Goal: Feedback & Contribution: Contribute content

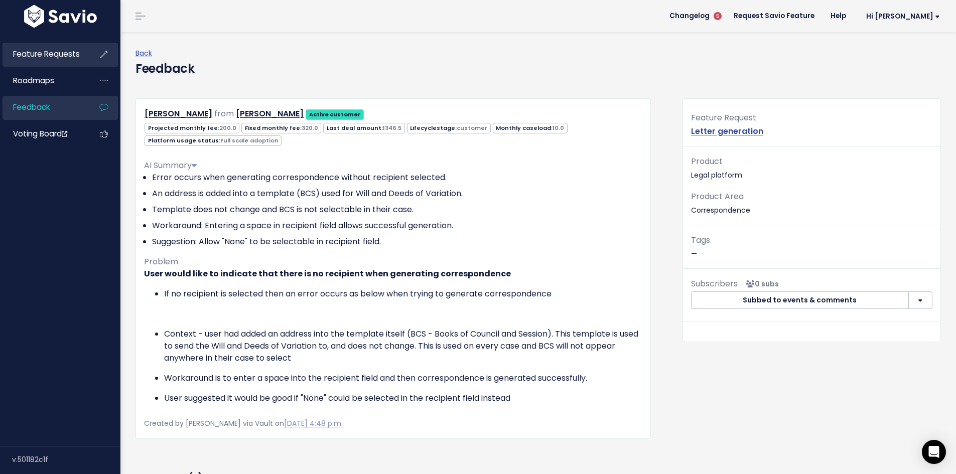
scroll to position [251, 0]
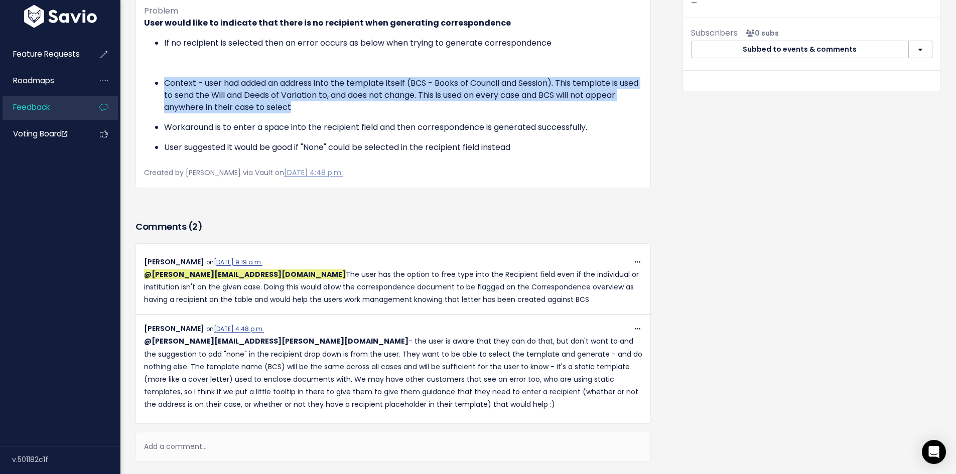
click at [42, 107] on span "Feedback" at bounding box center [31, 107] width 37 height 11
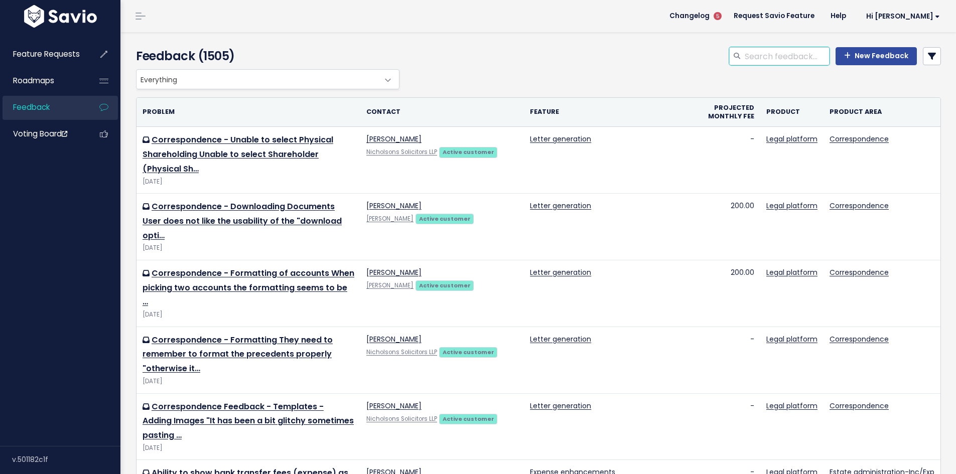
click at [758, 56] on input "search" at bounding box center [787, 56] width 86 height 18
drag, startPoint x: 814, startPoint y: 57, endPoint x: 724, endPoint y: 57, distance: 89.8
click at [729, 57] on div "iht400 calculation" at bounding box center [779, 56] width 100 height 18
type input "iht400 calculation"
click at [928, 54] on icon at bounding box center [932, 56] width 8 height 8
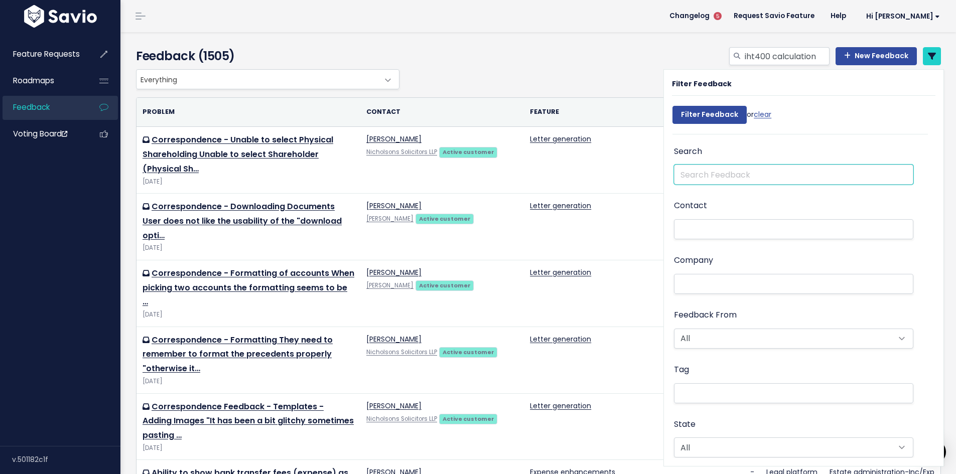
click at [695, 172] on input "text" at bounding box center [793, 175] width 239 height 20
paste input "iht400 calculation"
type input "iht400 calculation"
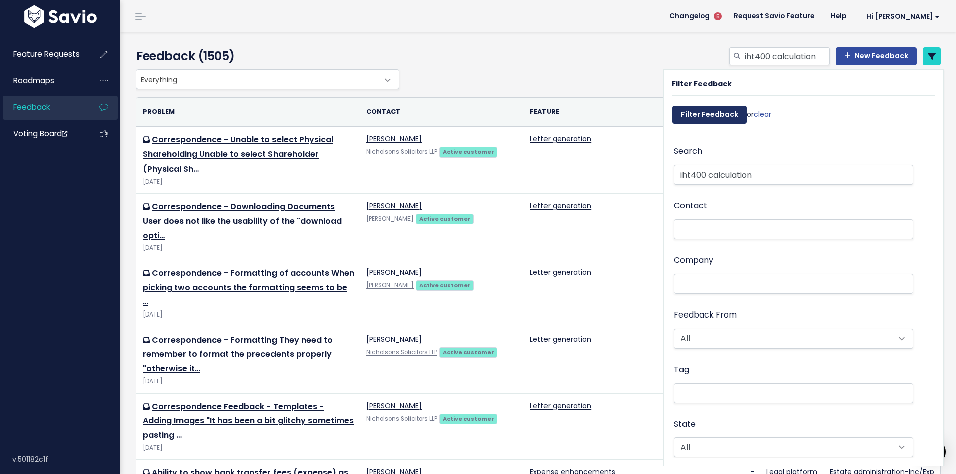
click at [697, 114] on input "Filter Feedback" at bounding box center [709, 115] width 74 height 18
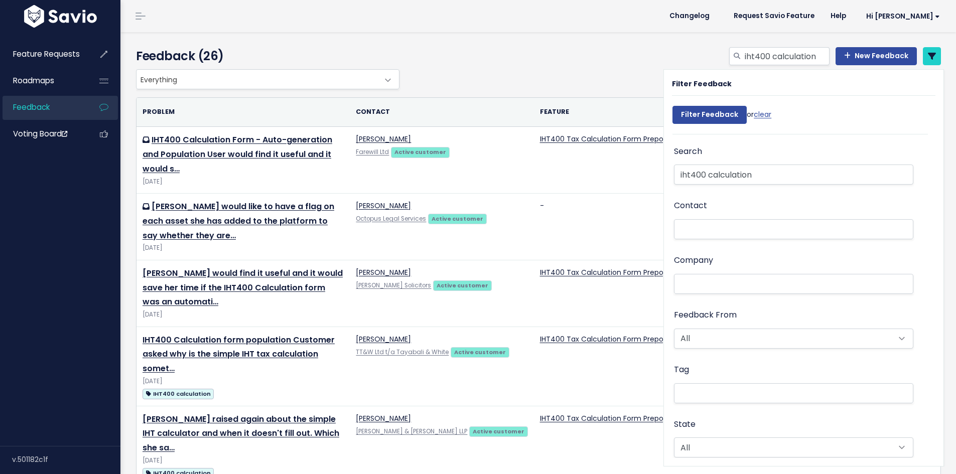
select select
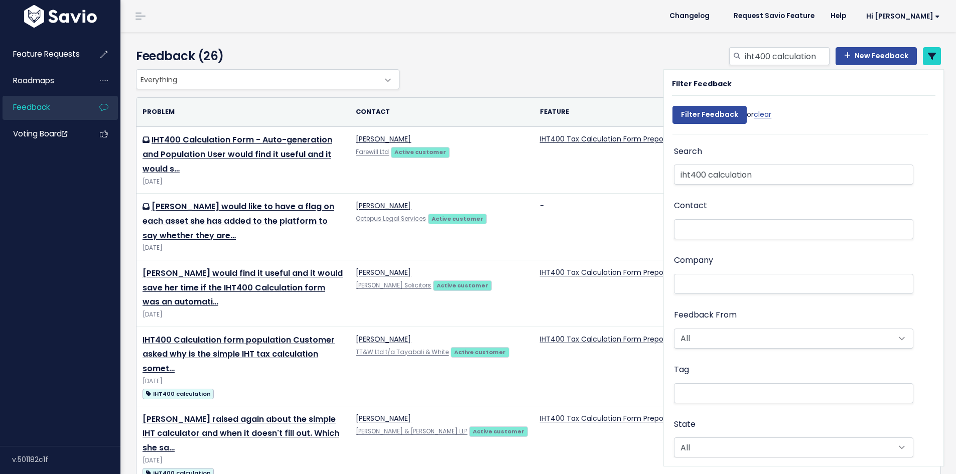
select select
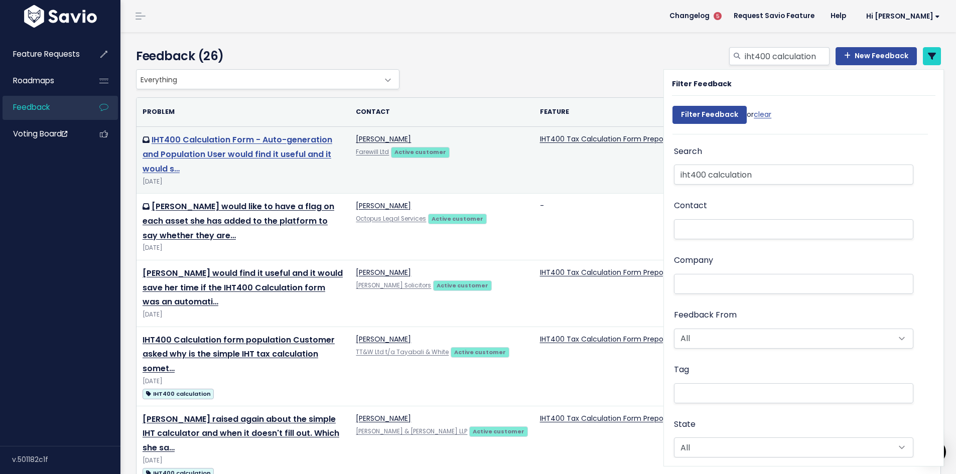
click at [250, 155] on link "IHT400 Calculation Form - Auto-generation and Population User would find it use…" at bounding box center [238, 154] width 190 height 41
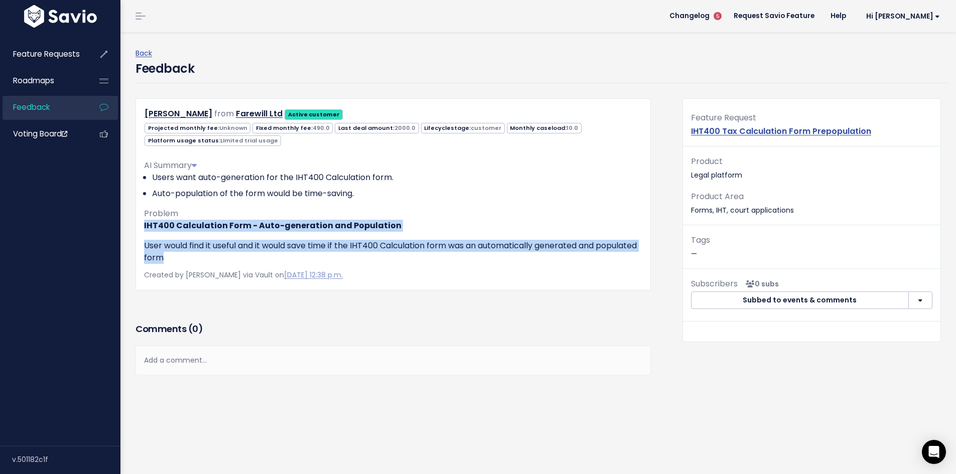
drag, startPoint x: 145, startPoint y: 227, endPoint x: 221, endPoint y: 253, distance: 80.3
click at [221, 253] on div "IHT400 Calculation Form - Auto-generation and Population User would find it use…" at bounding box center [393, 242] width 498 height 44
copy div "IHT400 Calculation Form - Auto-generation and Population User would find it use…"
click at [52, 112] on link "Feedback" at bounding box center [43, 107] width 81 height 23
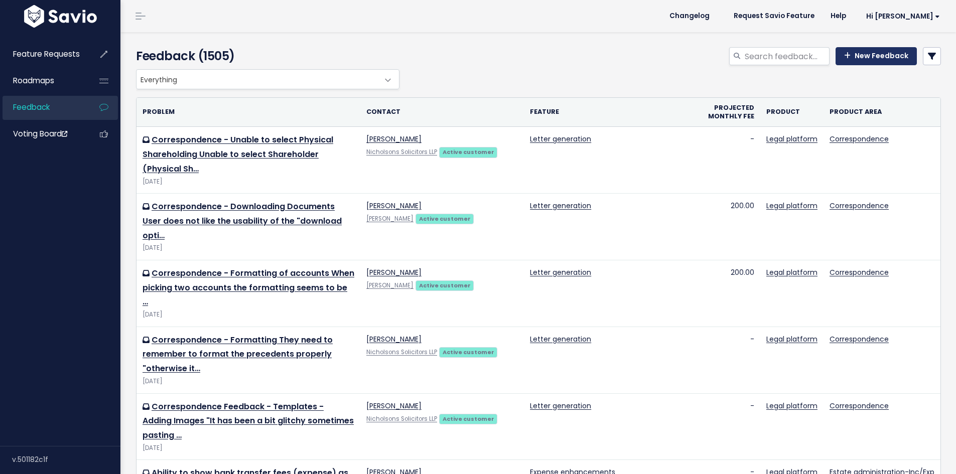
click at [865, 57] on link "New Feedback" at bounding box center [876, 56] width 81 height 18
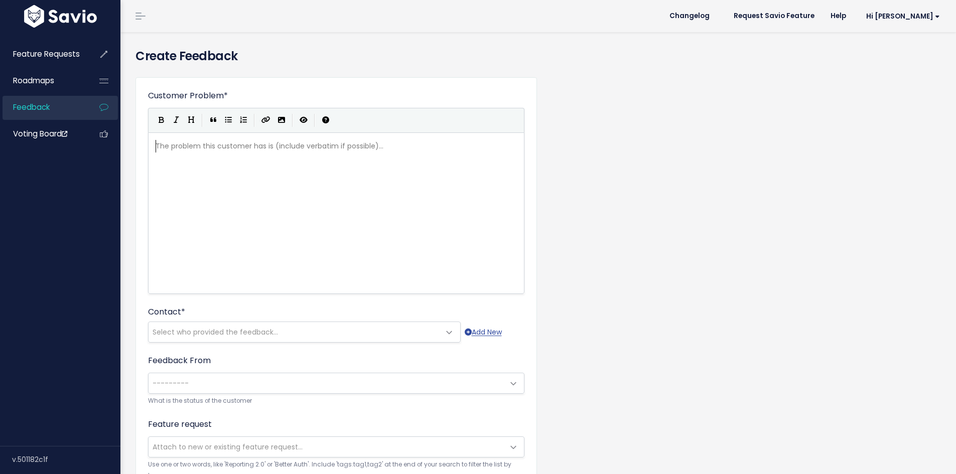
scroll to position [1, 0]
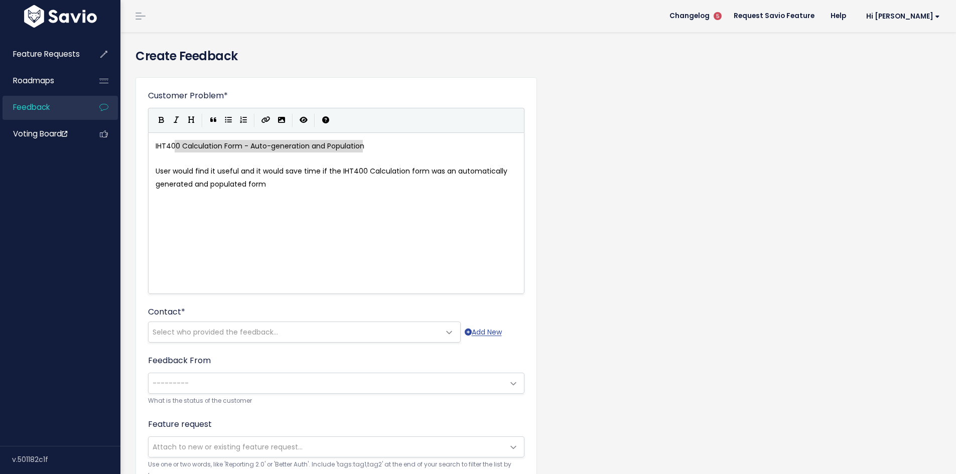
type textarea "IHT400 Calculation Form - Auto-generation and Population"
drag, startPoint x: 360, startPoint y: 147, endPoint x: 149, endPoint y: 149, distance: 211.8
click at [264, 184] on span "User would find it useful and it would save time if the IHT400 Calculation form…" at bounding box center [333, 177] width 354 height 23
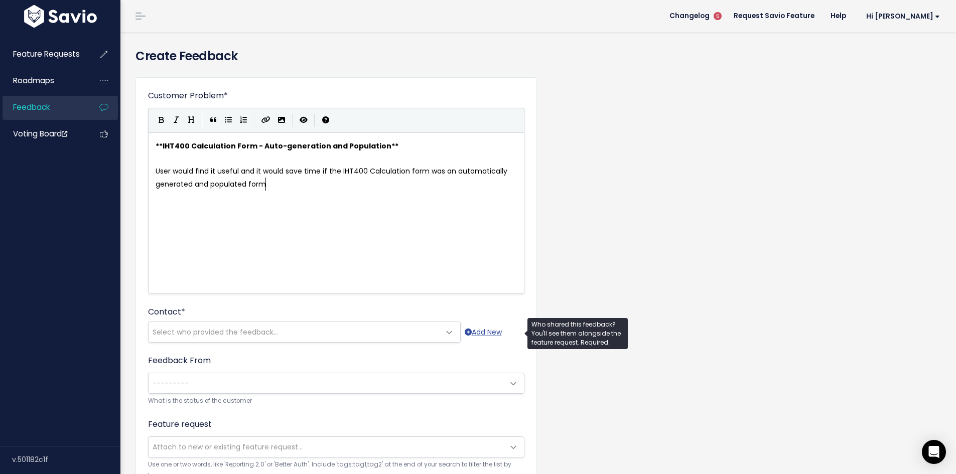
click at [198, 332] on span "Select who provided the feedback..." at bounding box center [215, 332] width 125 height 10
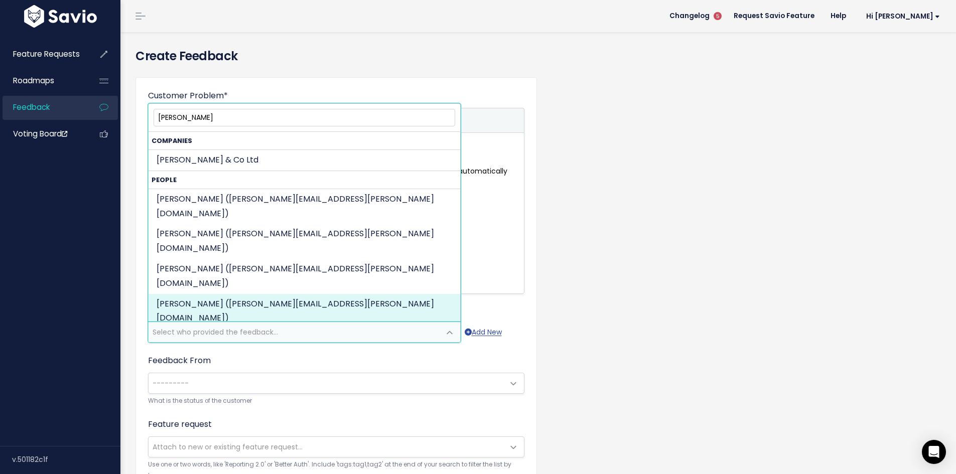
type input "deborah"
select select "ACTIVE"
select select "69836360"
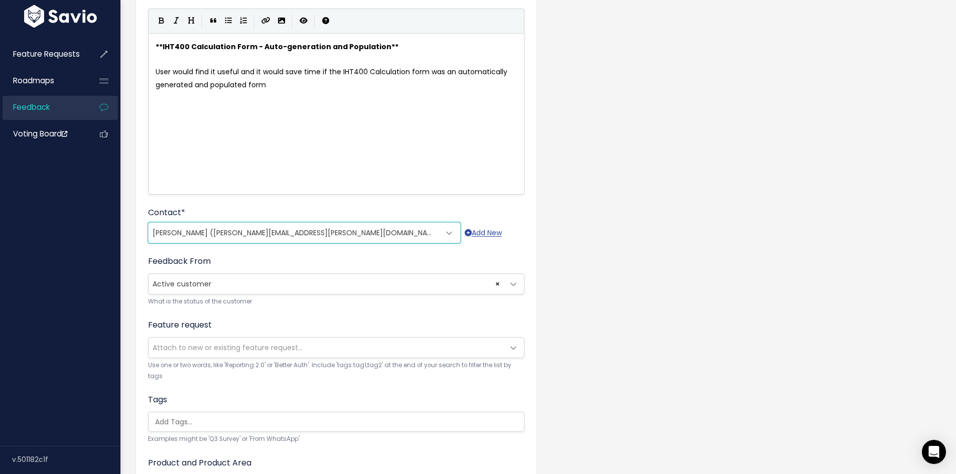
scroll to position [100, 0]
click at [214, 345] on span "Attach to new or existing feature request..." at bounding box center [228, 347] width 150 height 10
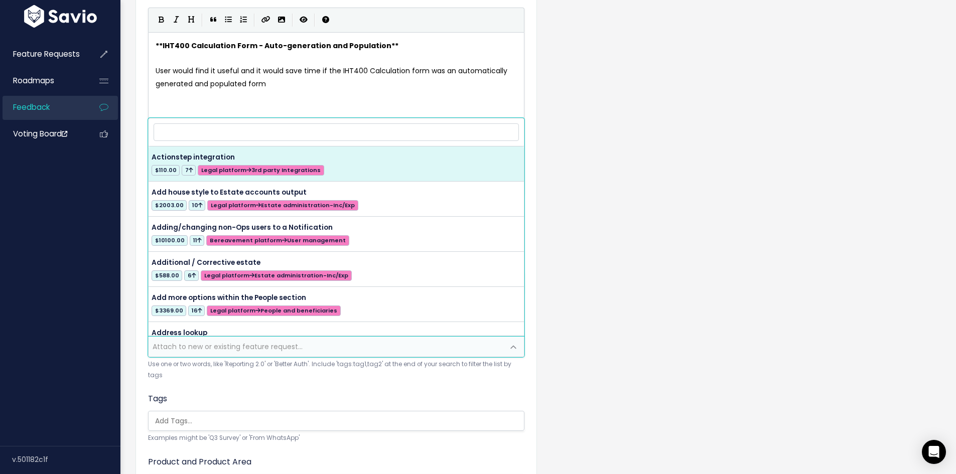
click at [244, 378] on small "Use one or two words, like 'Reporting 2.0' or 'Better Auth'. Include 'tags:tag1…" at bounding box center [336, 370] width 376 height 22
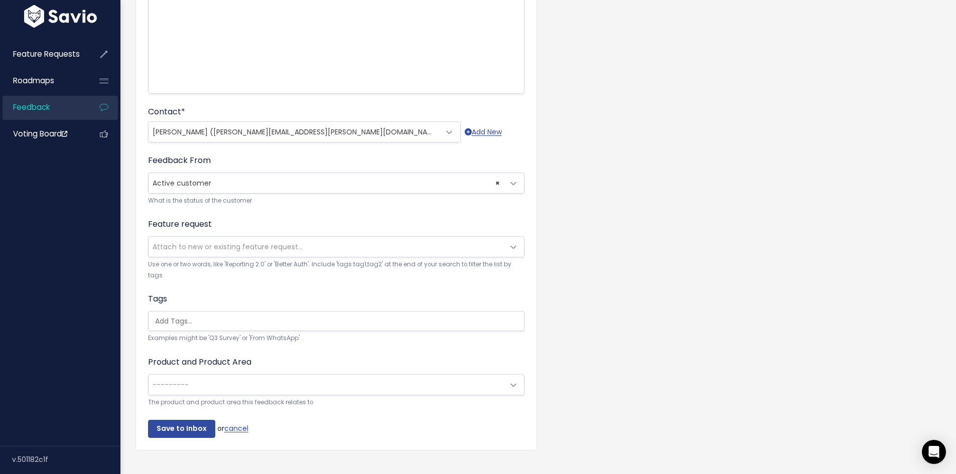
scroll to position [201, 0]
click at [247, 250] on span "Attach to new or existing feature request..." at bounding box center [228, 246] width 150 height 10
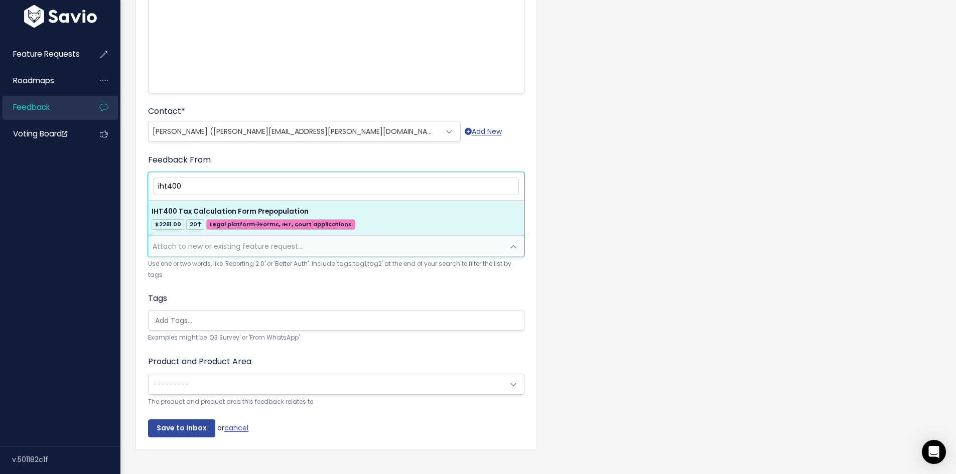
type input "iht400"
select select "34741"
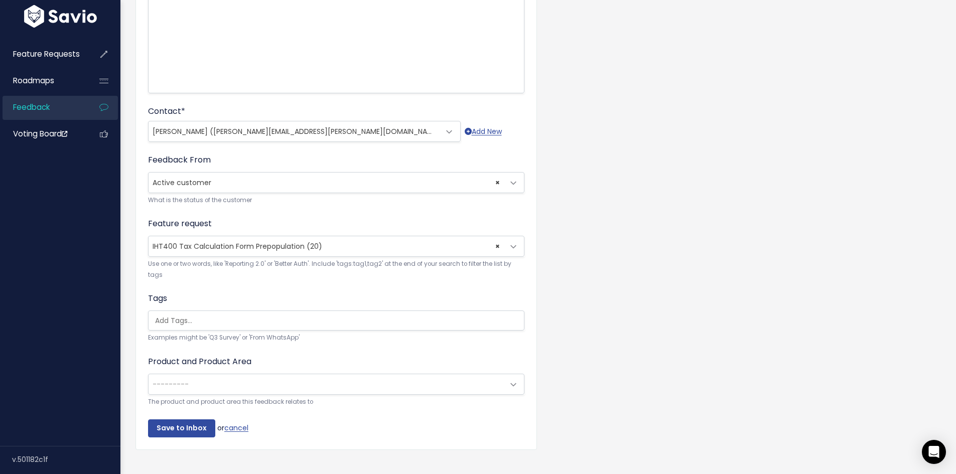
click at [199, 380] on span "---------" at bounding box center [326, 384] width 355 height 20
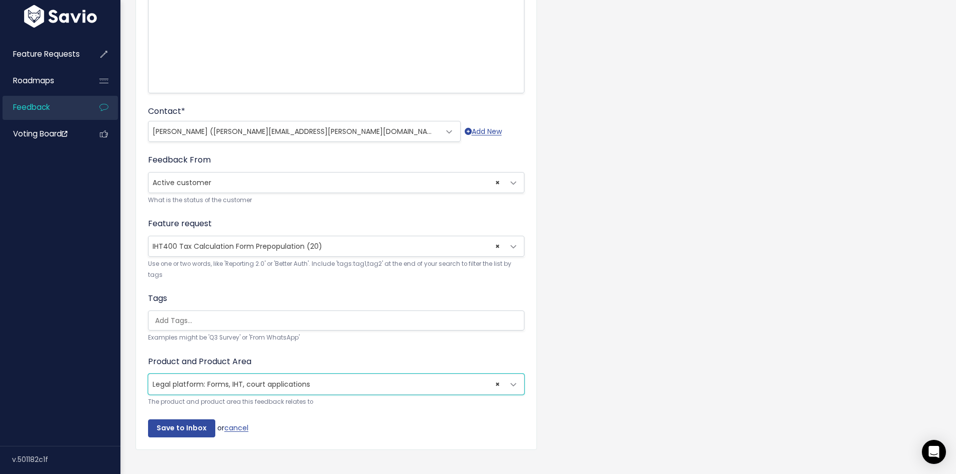
select select "MAIN:ONBOARDING"
click at [188, 425] on input "Save to Inbox" at bounding box center [181, 429] width 67 height 18
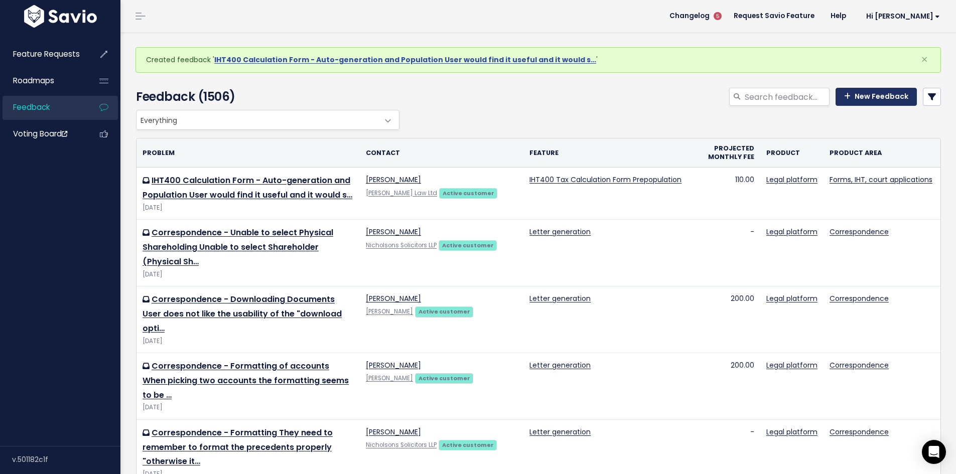
click at [870, 95] on link "New Feedback" at bounding box center [876, 97] width 81 height 18
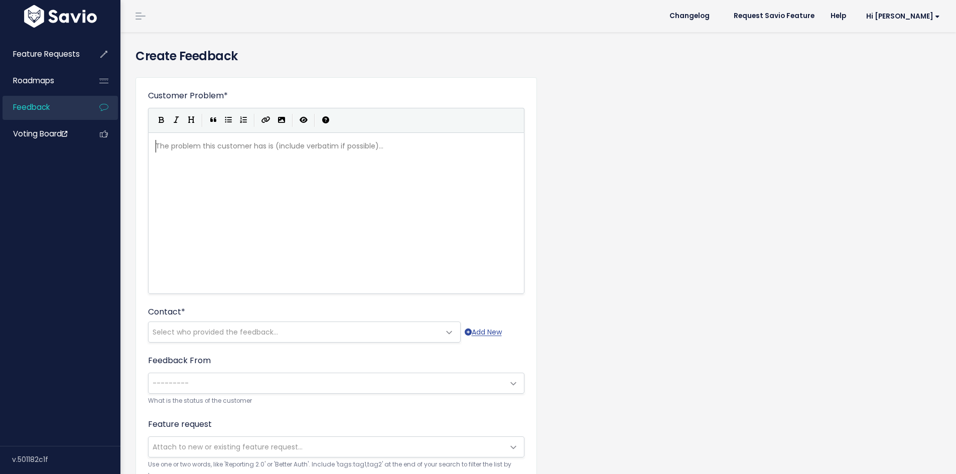
scroll to position [1, 0]
click at [48, 107] on span "Feedback" at bounding box center [31, 107] width 37 height 11
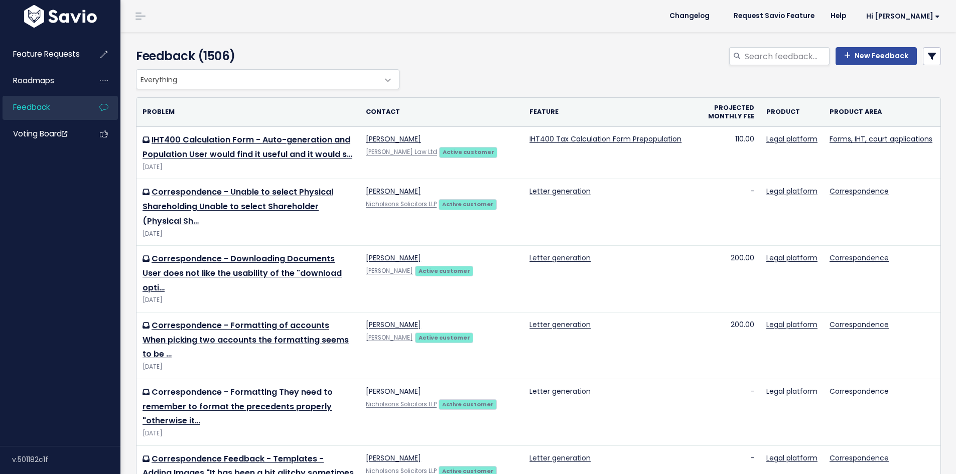
select select
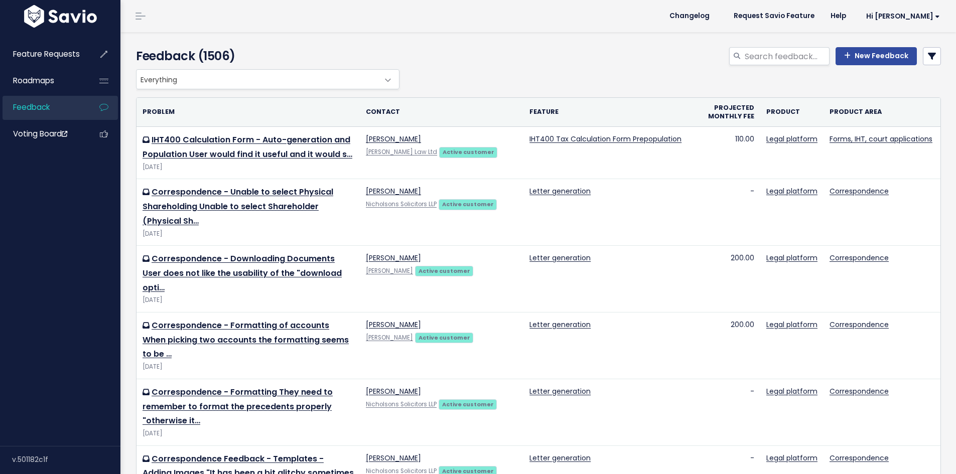
select select
click at [928, 53] on icon at bounding box center [932, 56] width 8 height 8
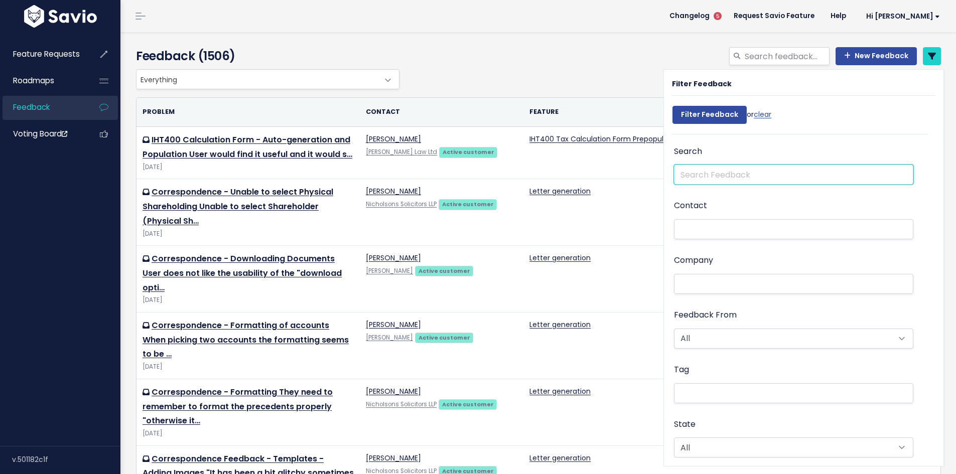
click at [704, 178] on input "text" at bounding box center [793, 175] width 239 height 20
type input "corrective accounts"
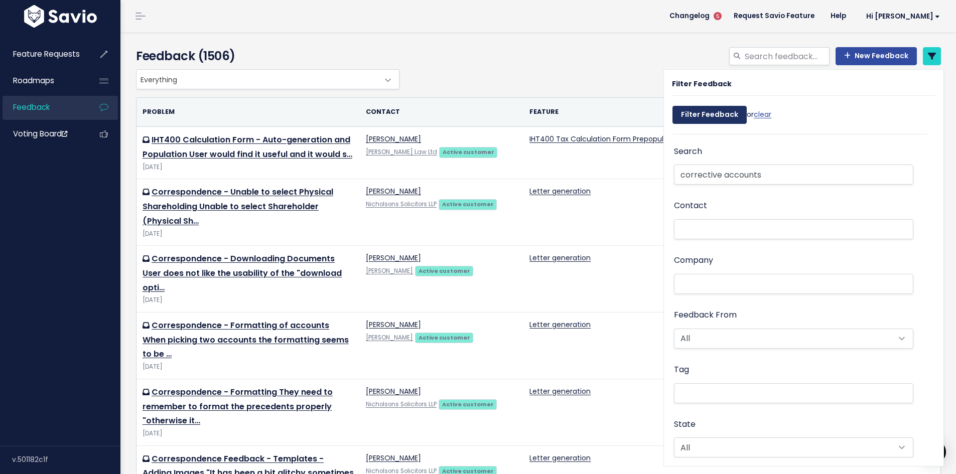
click at [706, 116] on input "Filter Feedback" at bounding box center [709, 115] width 74 height 18
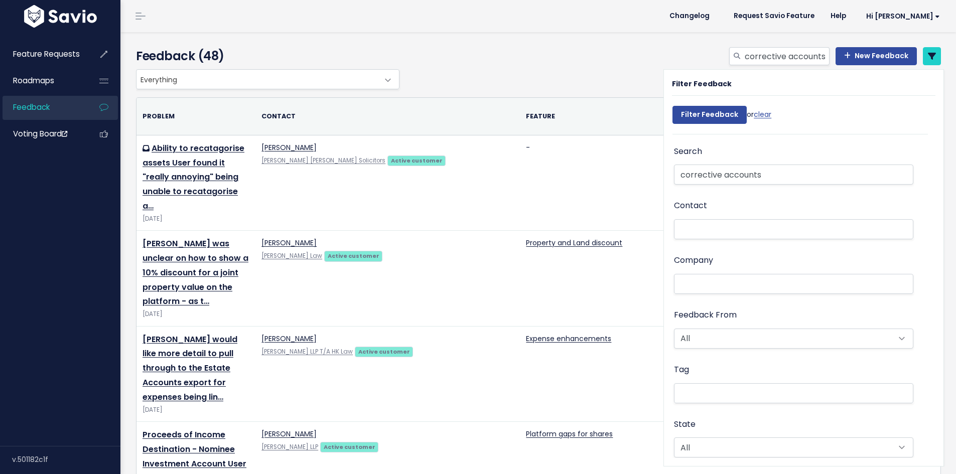
select select
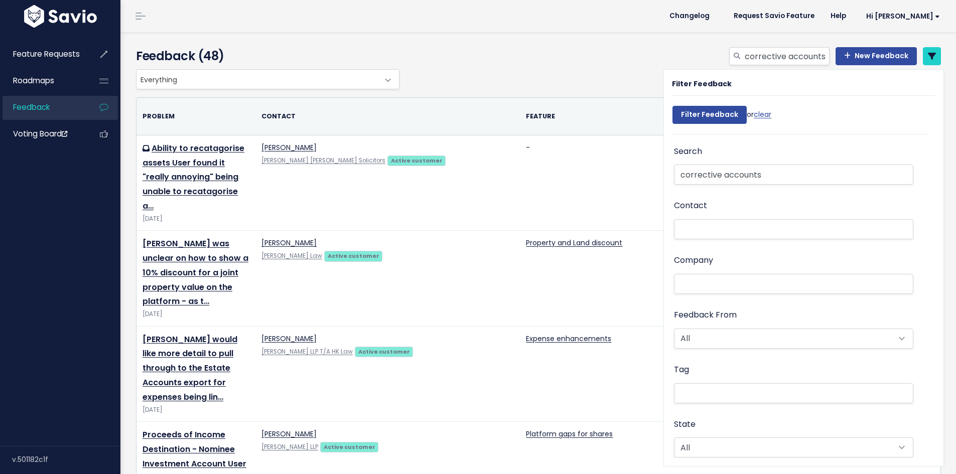
select select
click at [702, 115] on input "Filter Feedback" at bounding box center [709, 115] width 74 height 18
select select
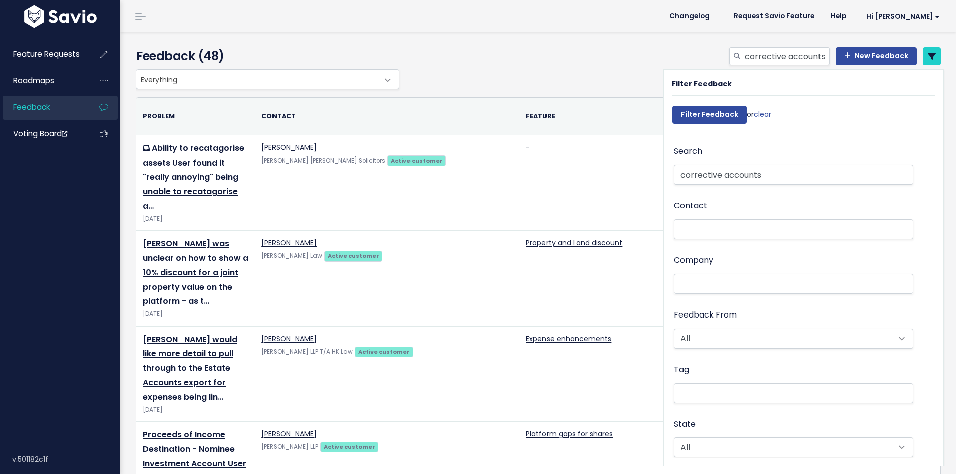
select select
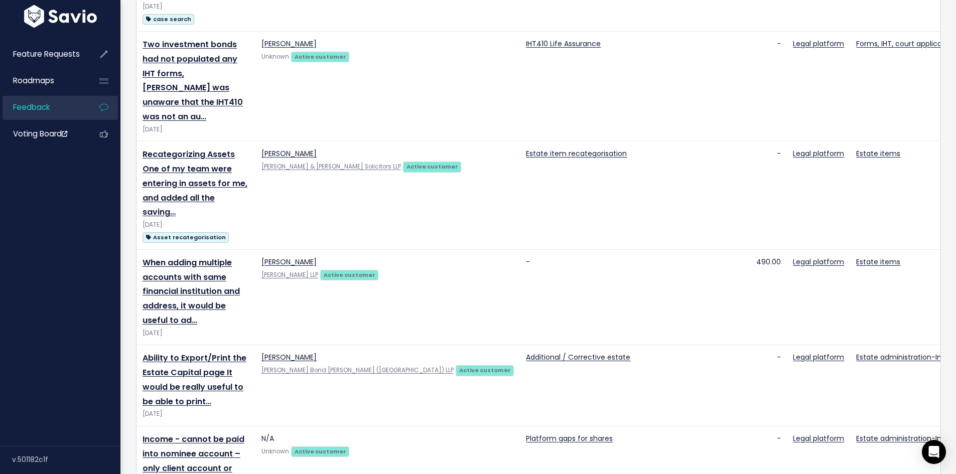
scroll to position [602, 0]
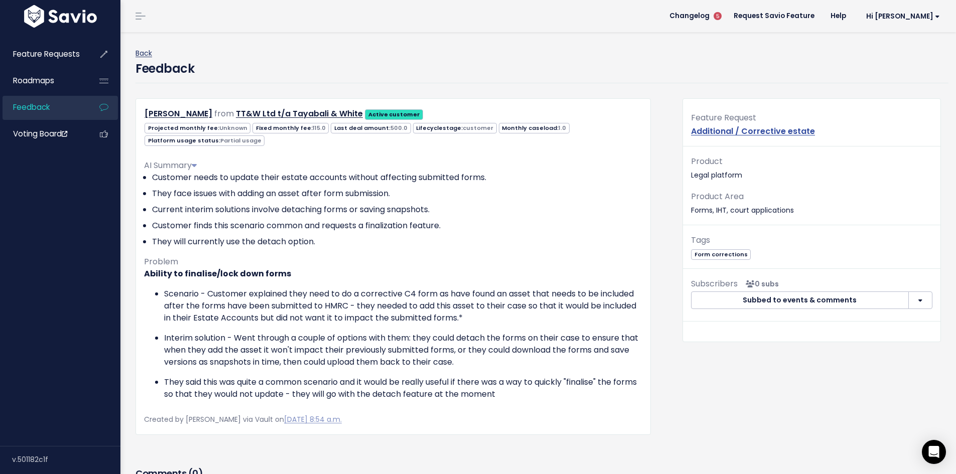
click at [147, 56] on link "Back" at bounding box center [143, 53] width 17 height 10
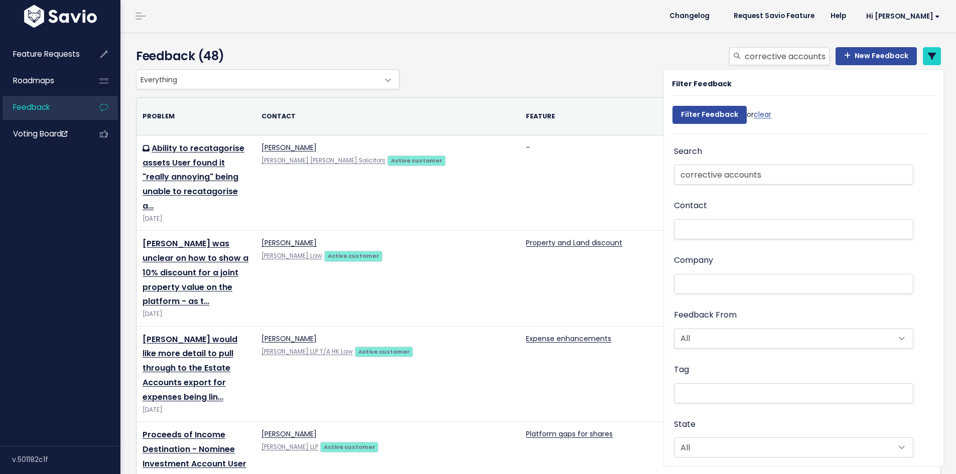
select select
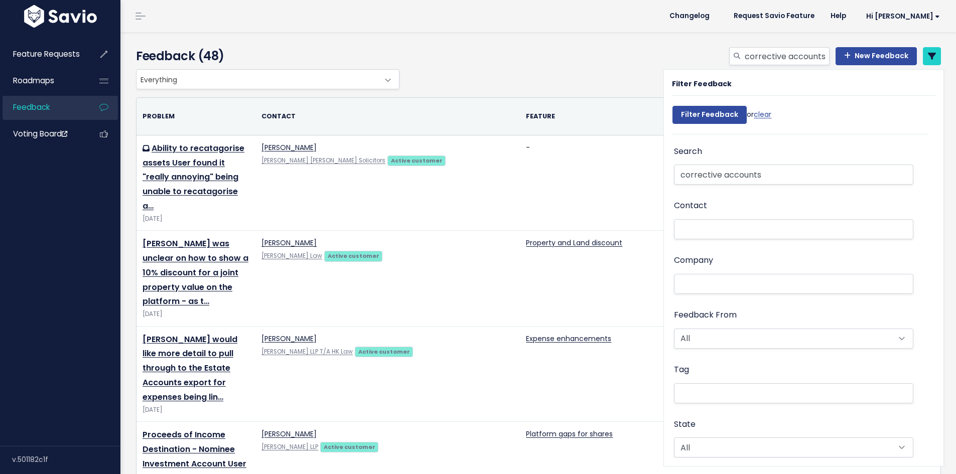
select select
click at [872, 57] on link "New Feedback" at bounding box center [876, 56] width 81 height 18
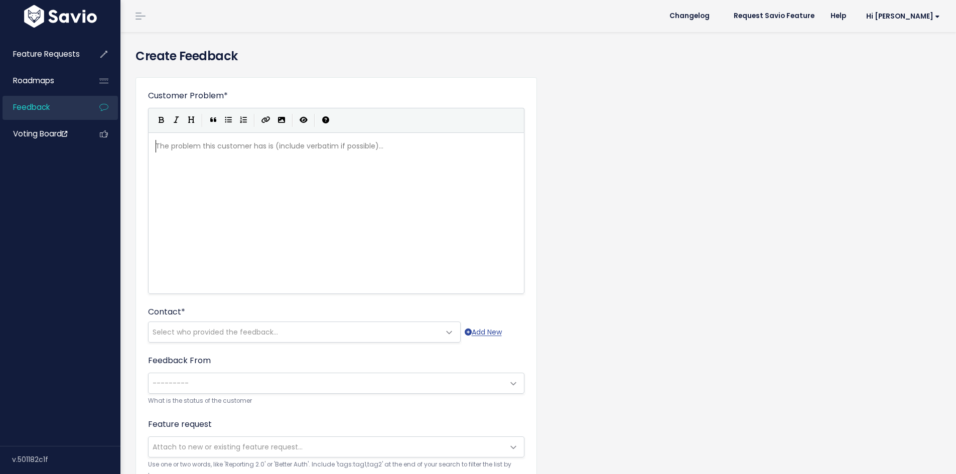
scroll to position [1, 0]
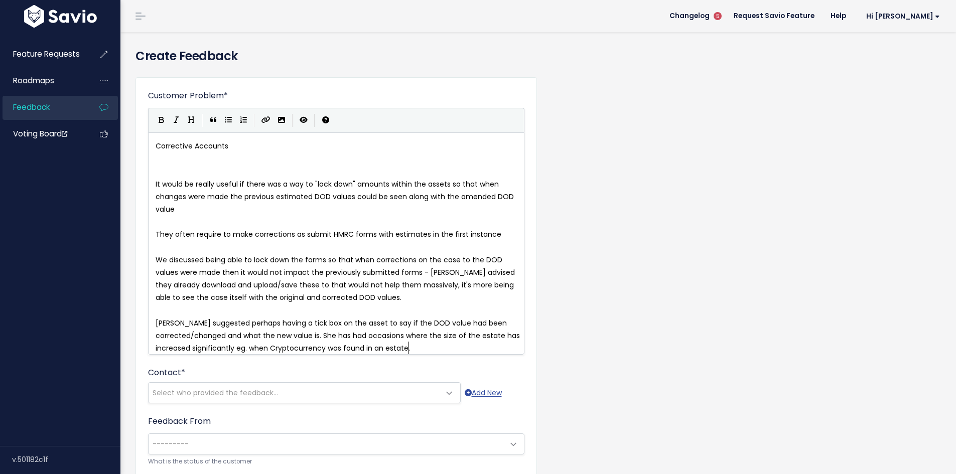
type textarea "Corrective Accounts"
drag, startPoint x: 221, startPoint y: 147, endPoint x: 137, endPoint y: 147, distance: 83.8
type textarea "ad"
type textarea "nd"
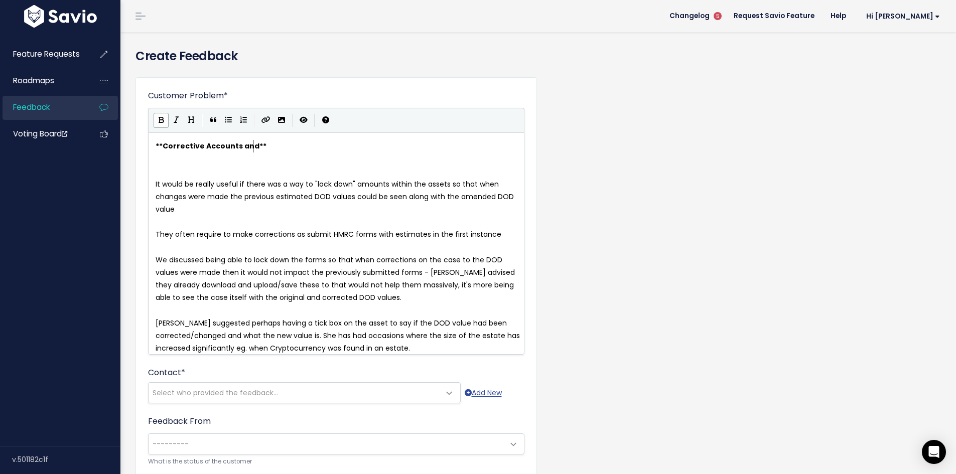
scroll to position [4, 11]
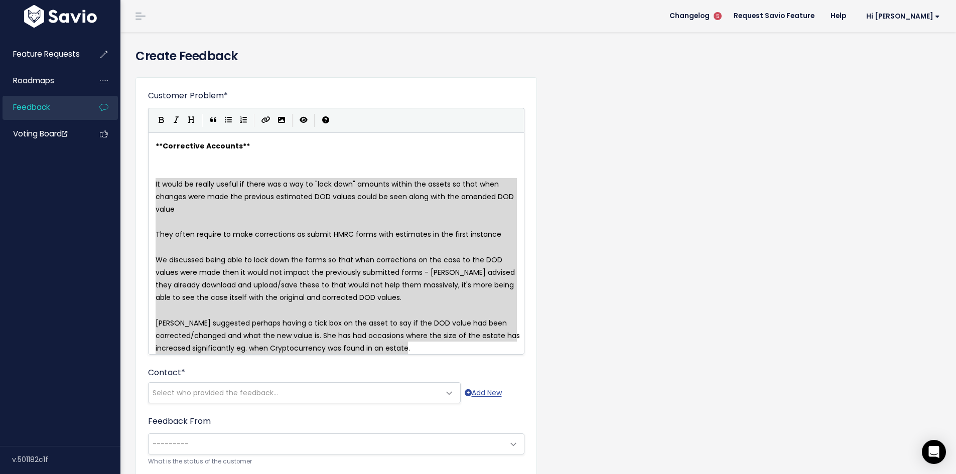
drag, startPoint x: 156, startPoint y: 184, endPoint x: 454, endPoint y: 342, distance: 338.1
click at [227, 121] on icon "Generic List" at bounding box center [228, 119] width 7 height 7
type textarea "* * They often require to make corrections as submit HMRC forms with estimates …"
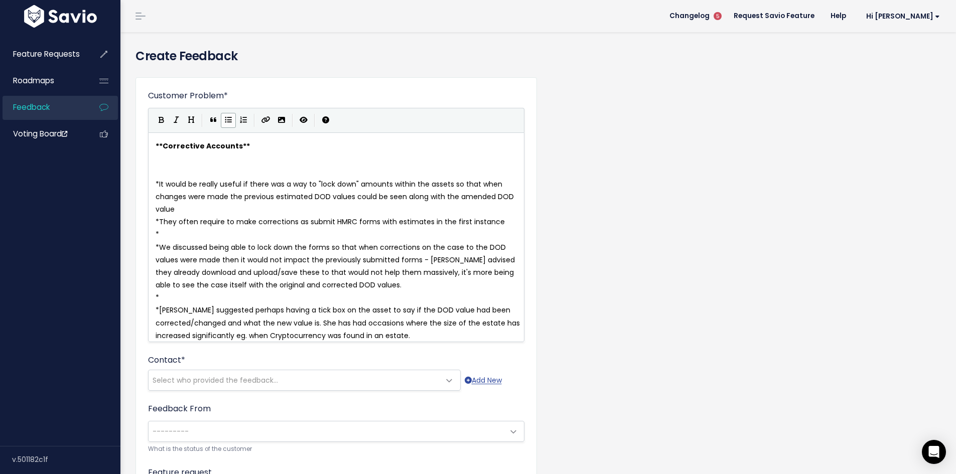
click at [307, 220] on span "They often require to make corrections as submit HMRC forms with estimates in t…" at bounding box center [332, 222] width 346 height 10
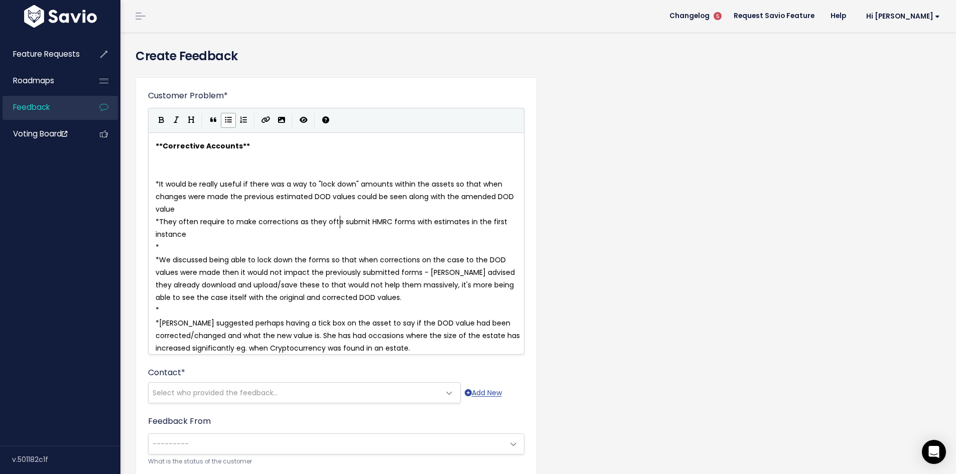
type textarea "they often"
click at [167, 244] on pre "*" at bounding box center [340, 247] width 373 height 13
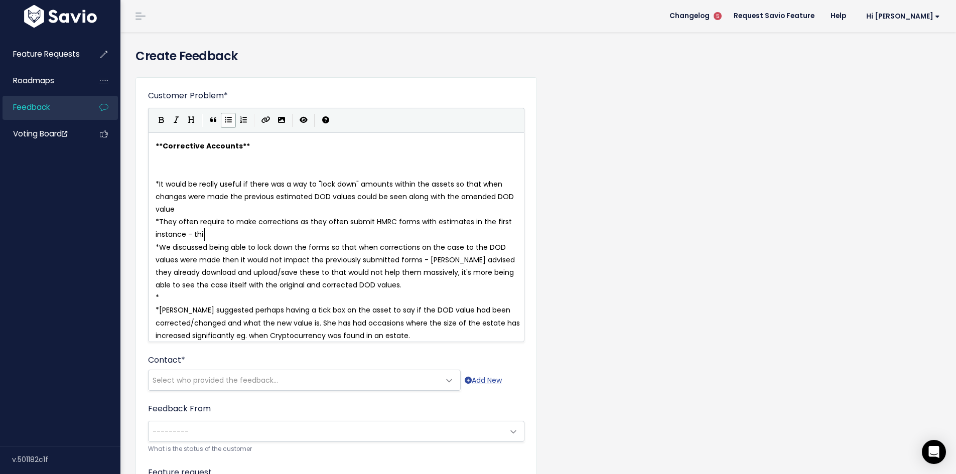
type textarea "- thi si"
type textarea "i"
type textarea "s is common for them"
click at [441, 258] on span "We discussed being able to lock down the forms so that when corrections on the …" at bounding box center [336, 266] width 361 height 48
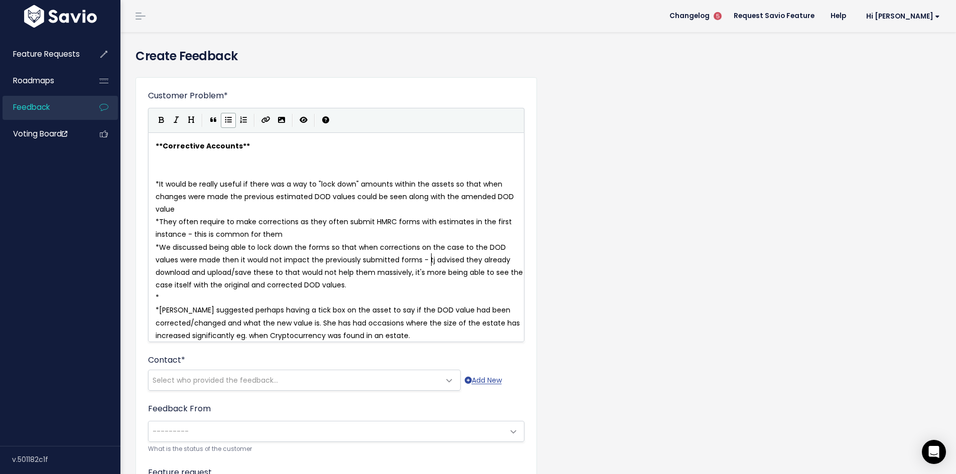
type textarea "tje"
type textarea "hey"
click at [308, 274] on span "We discussed being able to lock down the forms so that when corrections on the …" at bounding box center [340, 266] width 369 height 48
type textarea "s"
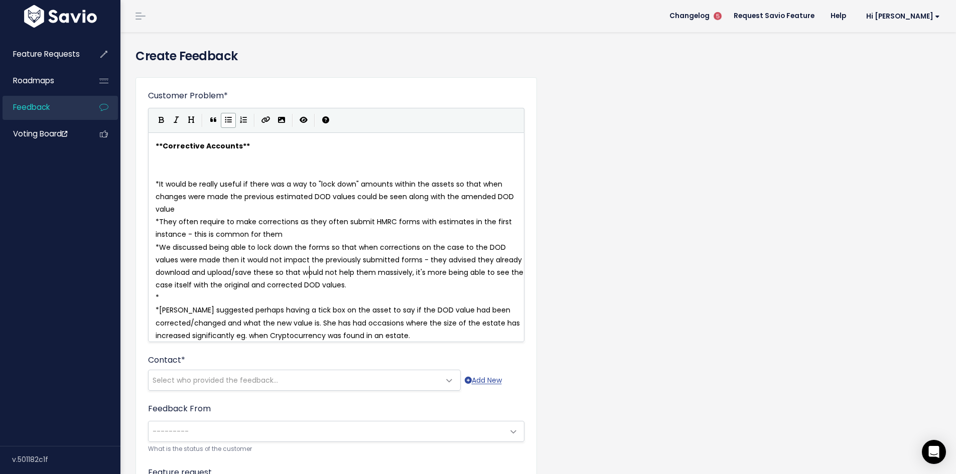
scroll to position [4, 4]
click at [200, 300] on pre "*" at bounding box center [340, 298] width 373 height 13
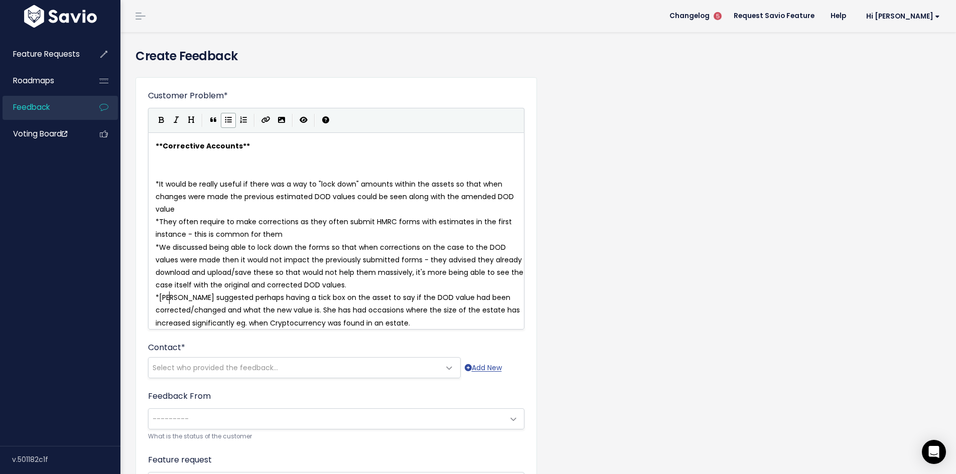
click at [169, 297] on span "Jane suggested perhaps having a tick box on the asset to say if the DOD value h…" at bounding box center [339, 310] width 366 height 35
type textarea "They"
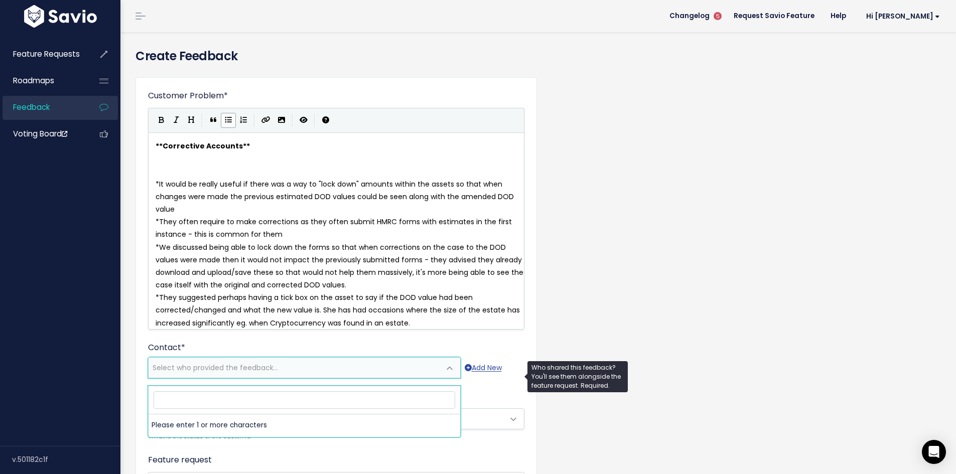
click at [213, 373] on span "Select who provided the feedback..." at bounding box center [215, 368] width 125 height 10
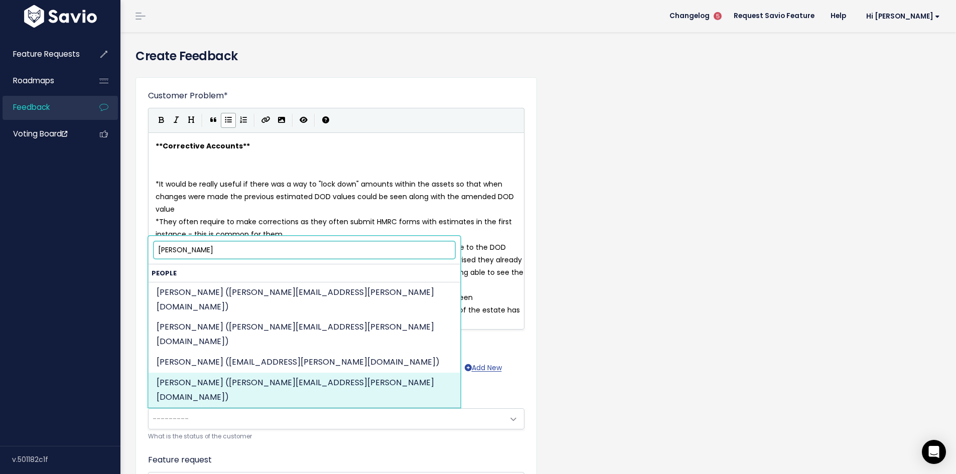
type input "jane r"
select select "ACTIVE"
select select "88722405"
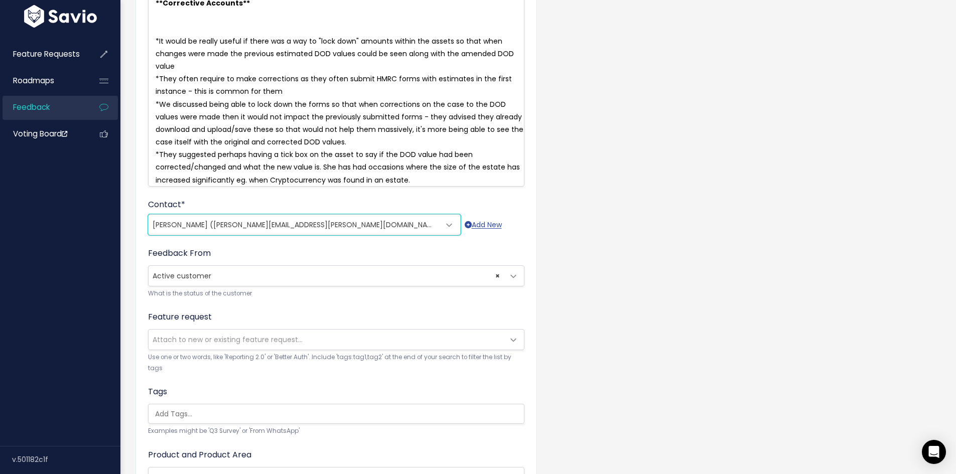
scroll to position [201, 0]
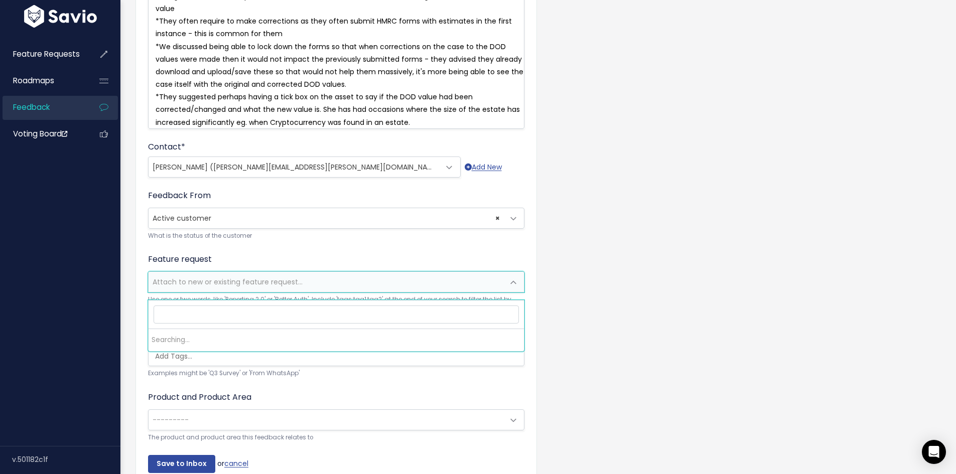
click at [224, 292] on span "Attach to new or existing feature request..." at bounding box center [326, 282] width 355 height 20
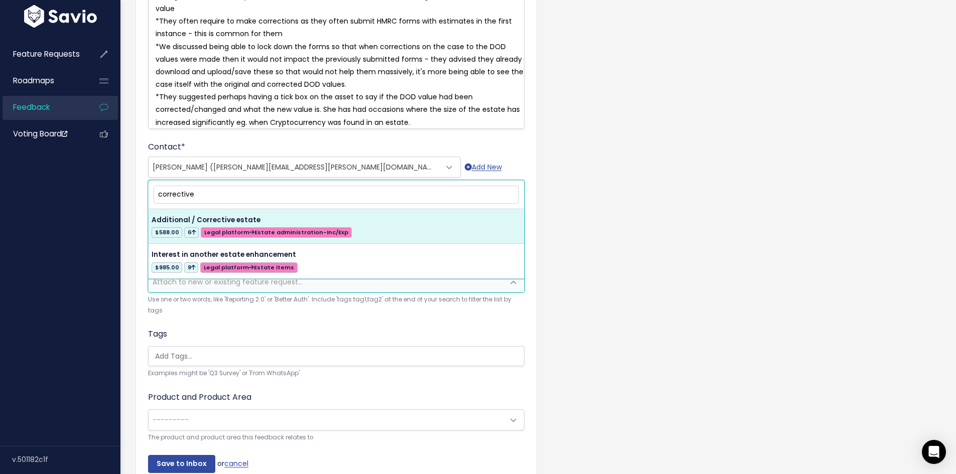
type input "corrective"
select select "57938"
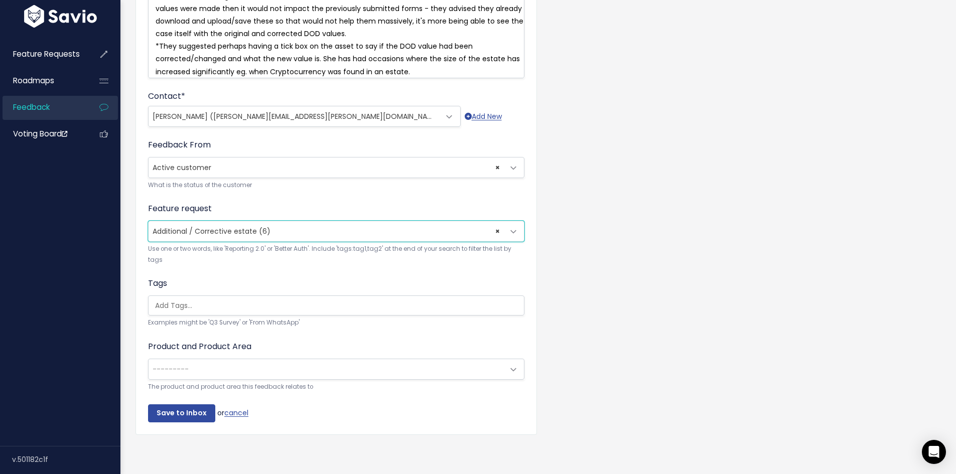
scroll to position [266, 0]
click at [221, 360] on span "---------" at bounding box center [326, 369] width 355 height 20
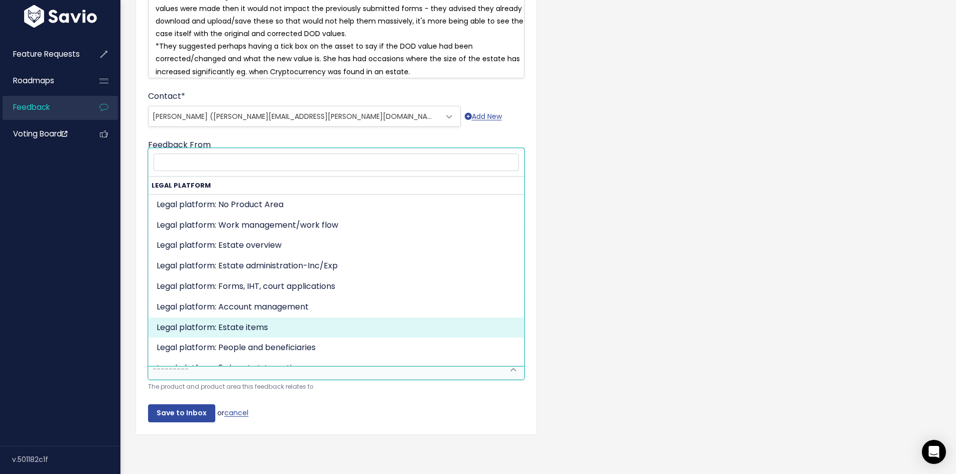
select select "MAIN:ESTATE_ITEMS"
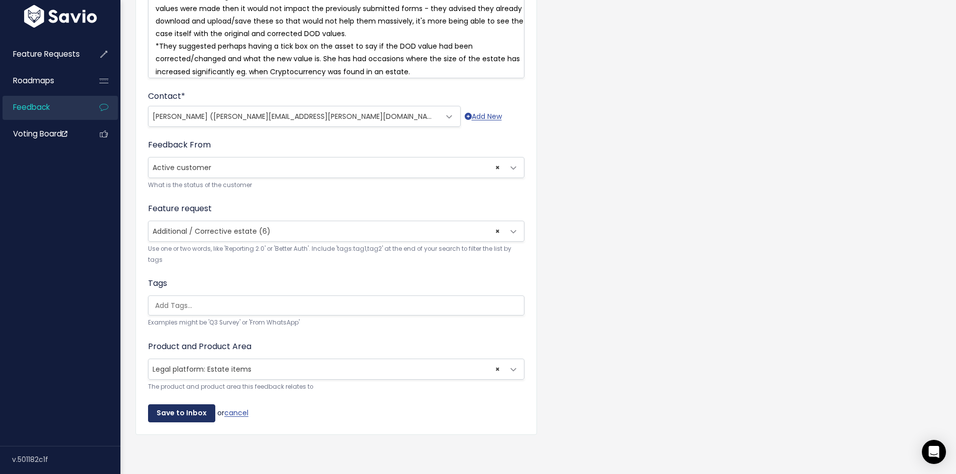
click at [190, 404] on input "Save to Inbox" at bounding box center [181, 413] width 67 height 18
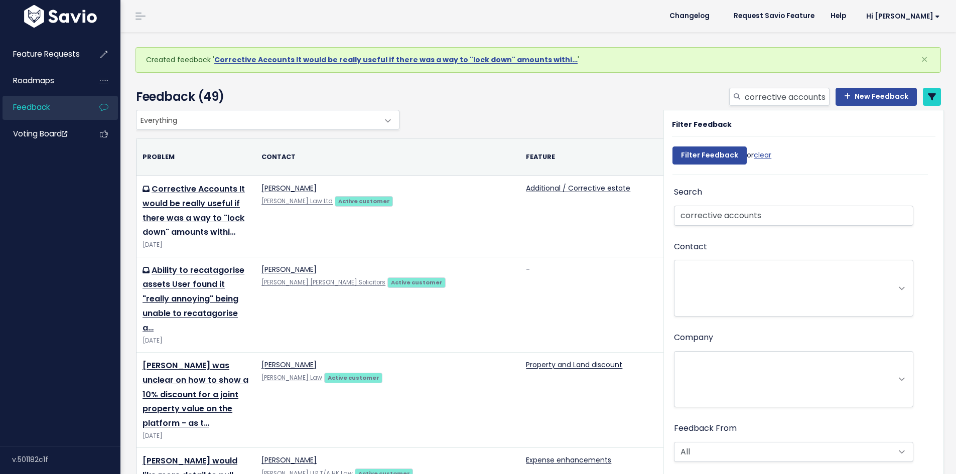
select select
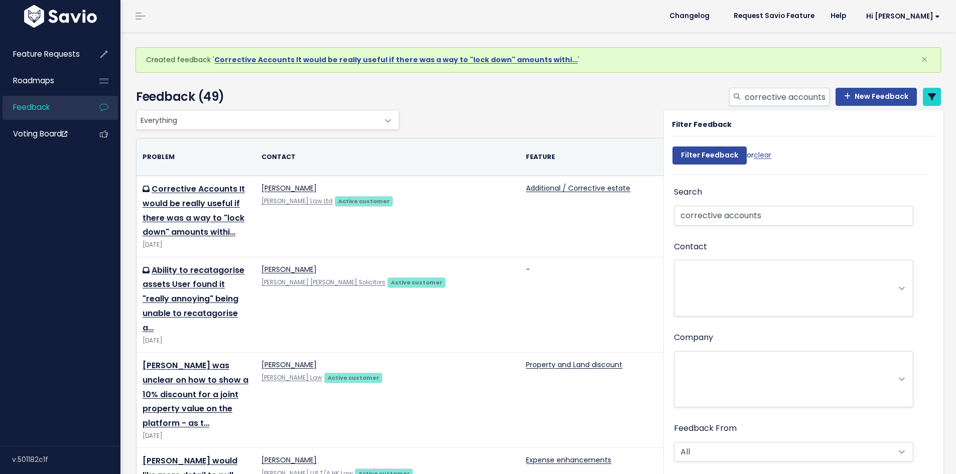
select select
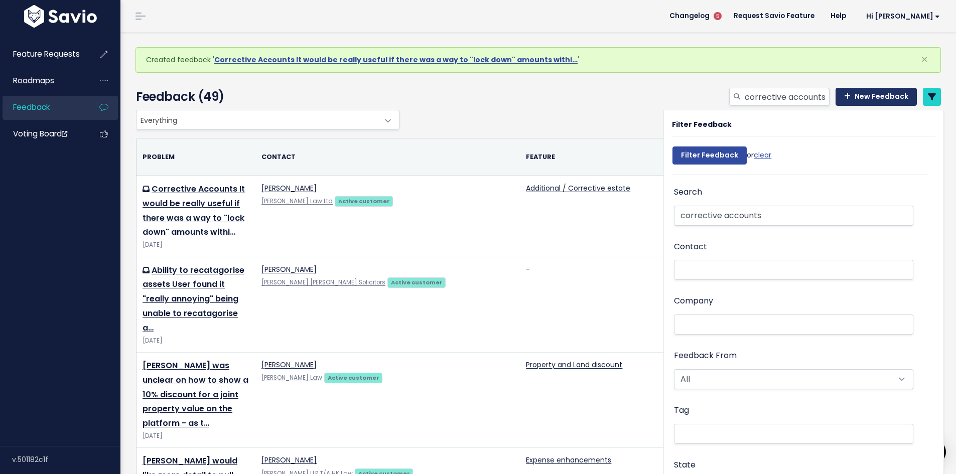
click at [879, 96] on link "New Feedback" at bounding box center [876, 97] width 81 height 18
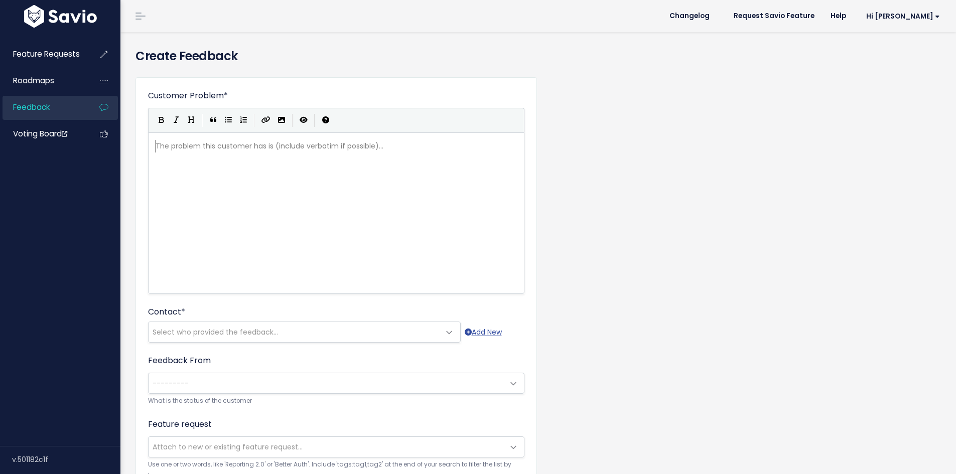
scroll to position [1, 0]
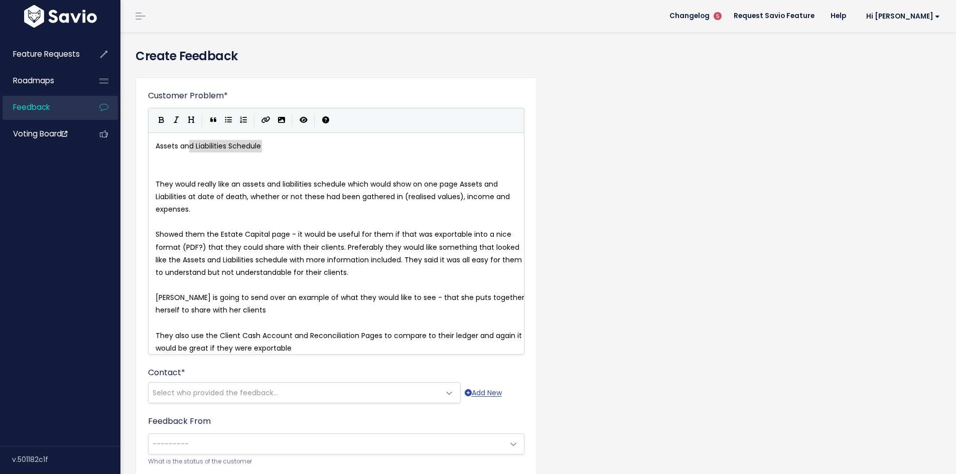
type textarea "Assets and Liabilities Schedule"
drag, startPoint x: 270, startPoint y: 144, endPoint x: 123, endPoint y: 144, distance: 147.0
click at [199, 180] on span "They would really like an assets and liabilities schedule which would show on o…" at bounding box center [334, 196] width 356 height 35
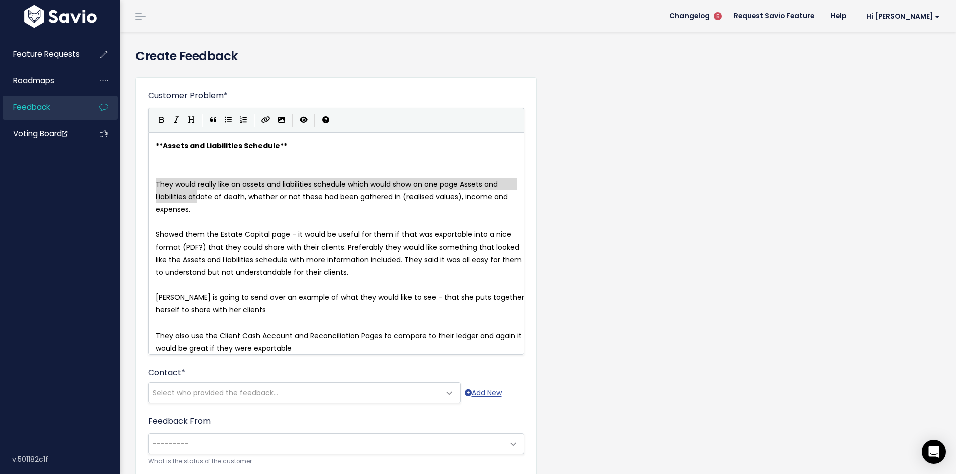
type textarea "They would really like an assets and liabilities schedule which would show on o…"
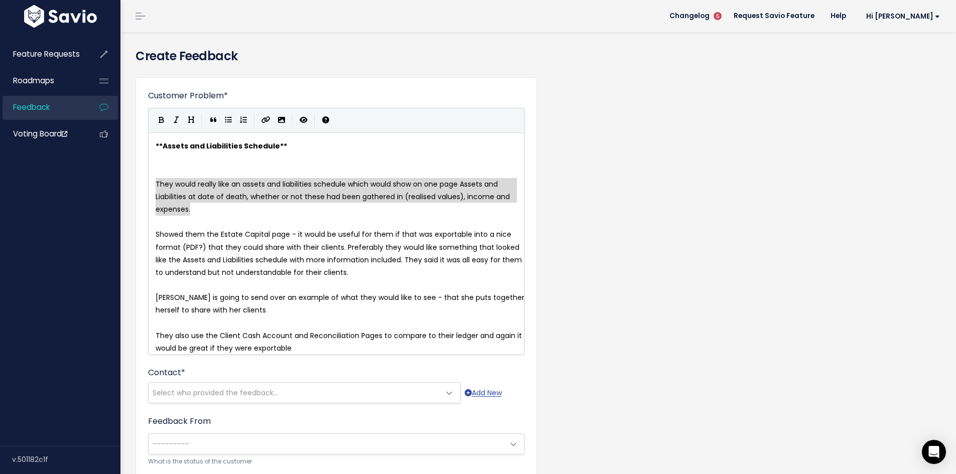
drag, startPoint x: 156, startPoint y: 184, endPoint x: 202, endPoint y: 205, distance: 51.0
click at [228, 119] on icon "Generic List" at bounding box center [228, 119] width 7 height 7
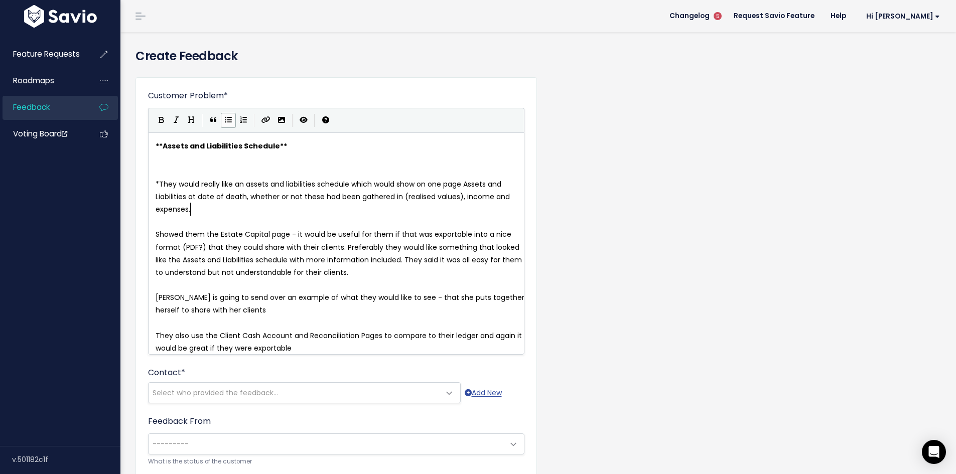
click at [214, 213] on pre "* They would really like an assets and liabilities schedule which would show on…" at bounding box center [340, 197] width 373 height 38
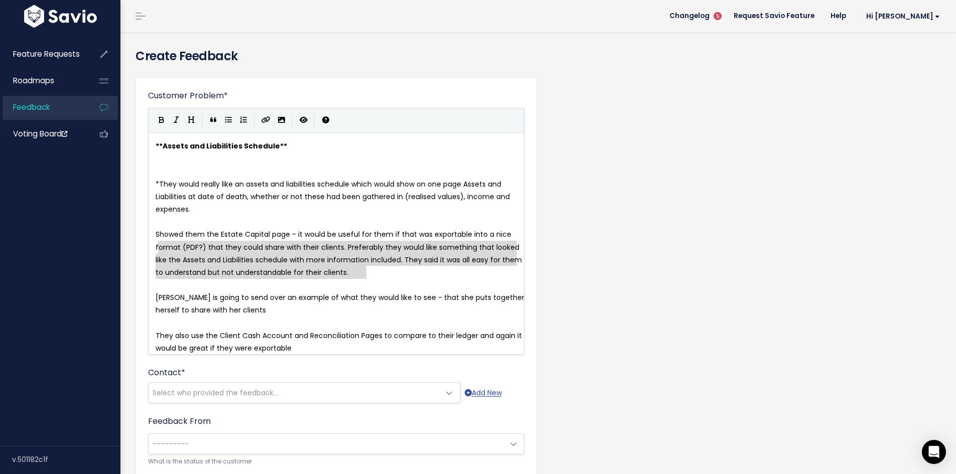
type textarea "Showed them the Estate Capital page - it would be useful for them if that was e…"
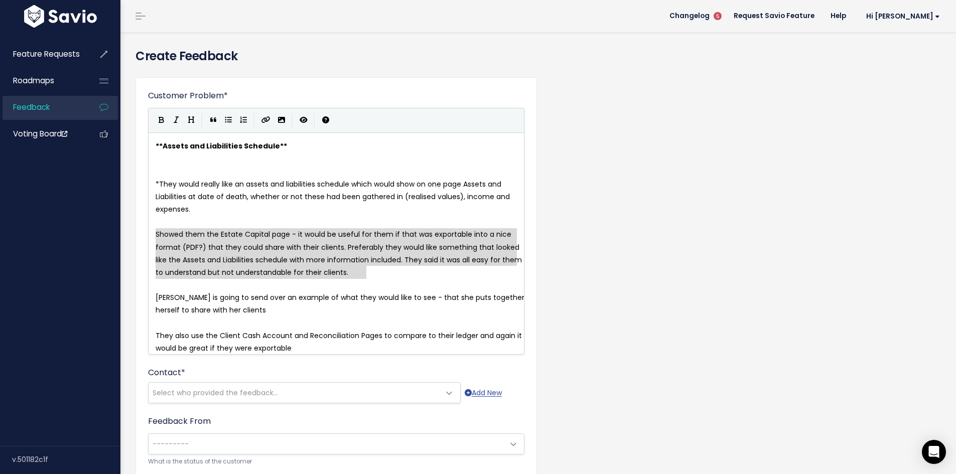
drag, startPoint x: 383, startPoint y: 274, endPoint x: 152, endPoint y: 238, distance: 234.1
click at [226, 120] on icon "Generic List" at bounding box center [228, 119] width 7 height 7
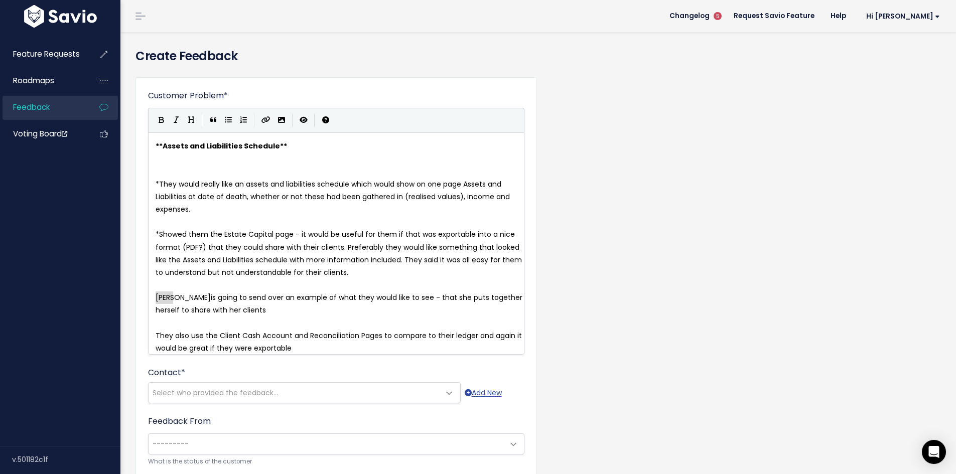
drag, startPoint x: 156, startPoint y: 298, endPoint x: 171, endPoint y: 298, distance: 15.6
type textarea "They are going"
click at [430, 298] on span "They are going to send over an example of what they would like to see - that sh…" at bounding box center [339, 304] width 366 height 23
type textarea "they"
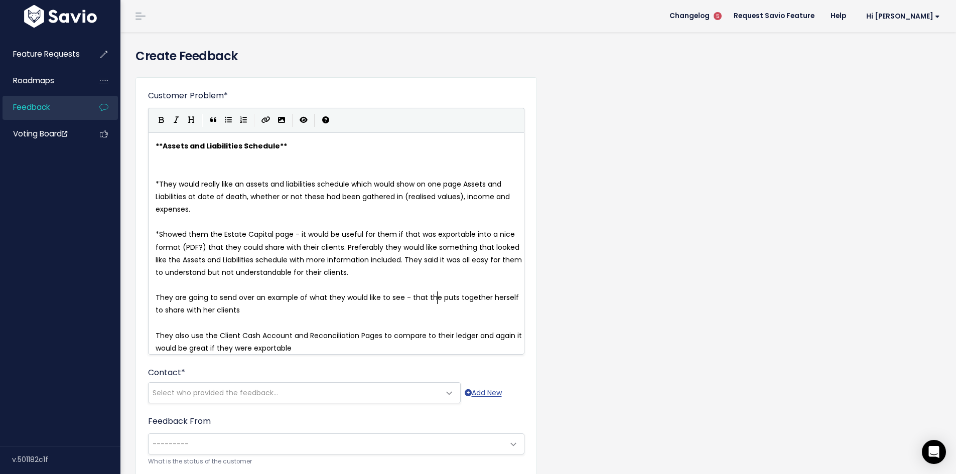
scroll to position [4, 15]
type textarea "herself"
type textarea "- I will attach this in a comment when received"
type textarea "They also use the Client Cash Account and Reconciliation Pages to compare to th…"
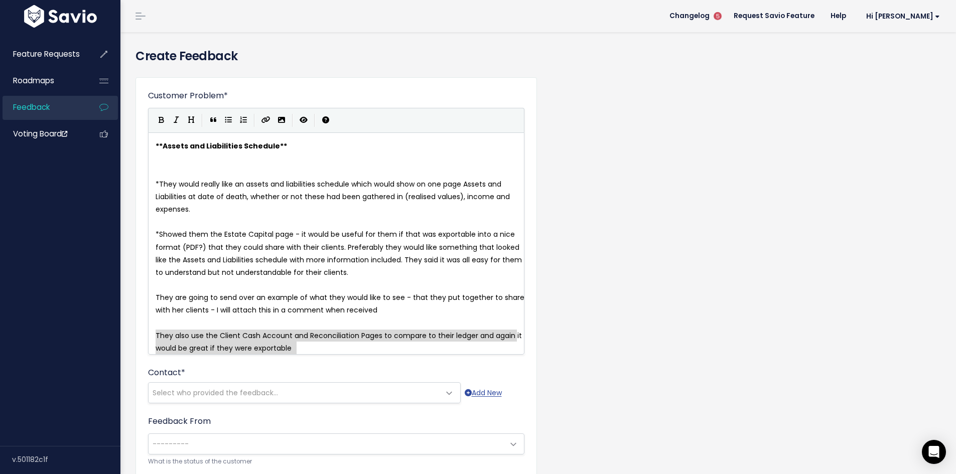
drag, startPoint x: 302, startPoint y: 349, endPoint x: 145, endPoint y: 337, distance: 157.5
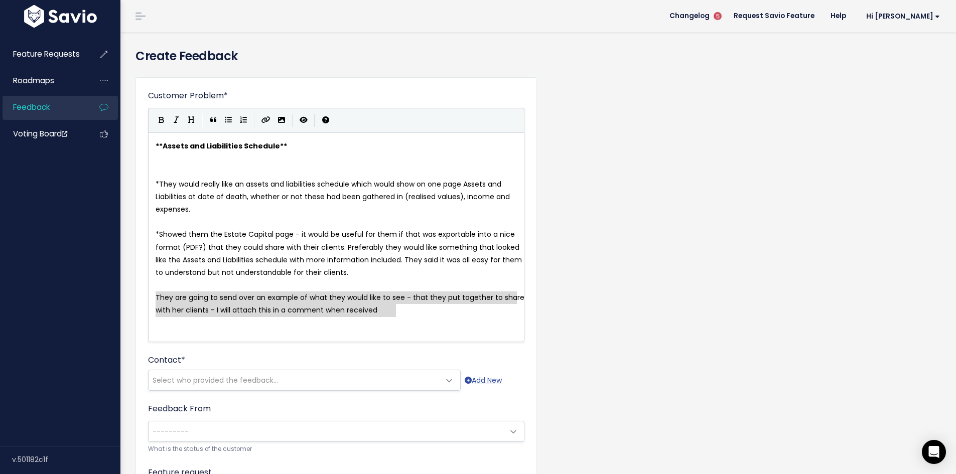
drag, startPoint x: 405, startPoint y: 310, endPoint x: 150, endPoint y: 295, distance: 256.4
type textarea "They are going to send over an example of what they would like to see - that th…"
click at [227, 117] on icon "Generic List" at bounding box center [228, 119] width 7 height 7
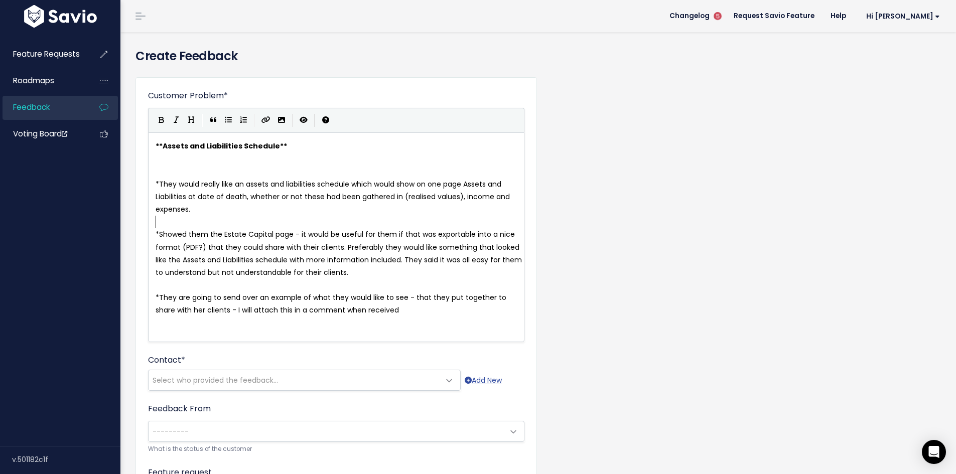
click at [239, 223] on pre "​" at bounding box center [340, 222] width 373 height 13
click at [254, 385] on span "Select who provided the feedback..." at bounding box center [215, 380] width 125 height 10
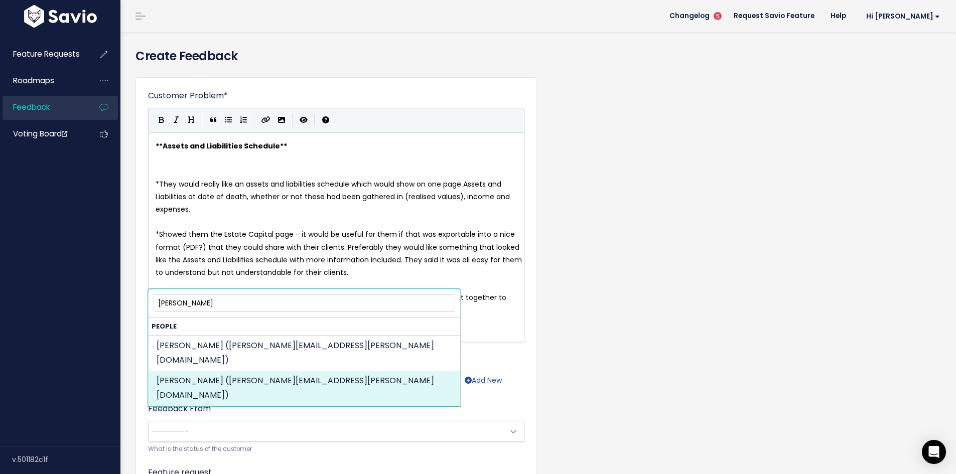
type input "jane robins"
select select "ACTIVE"
select select "88722405"
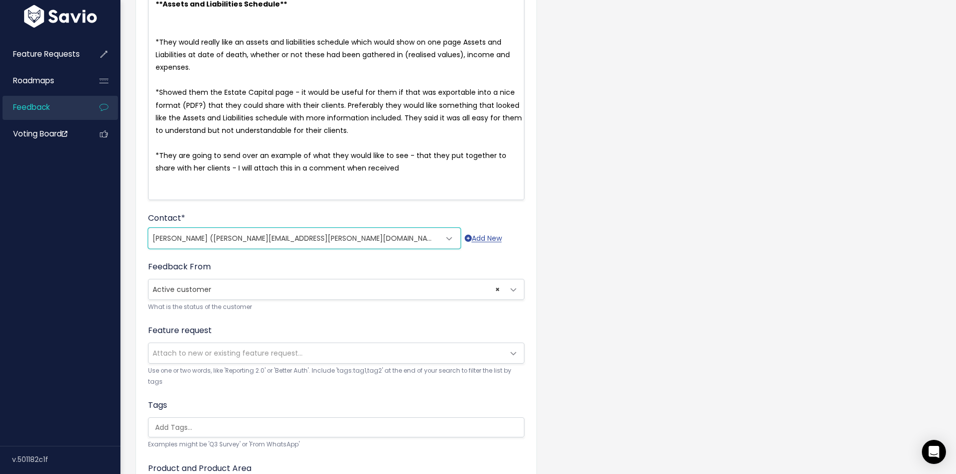
scroll to position [151, 0]
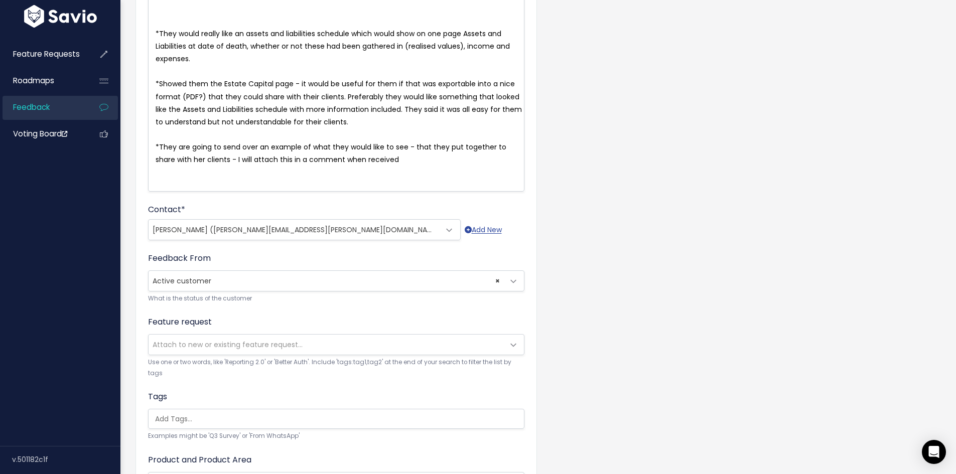
click at [241, 350] on span "Attach to new or existing feature request..." at bounding box center [228, 345] width 150 height 10
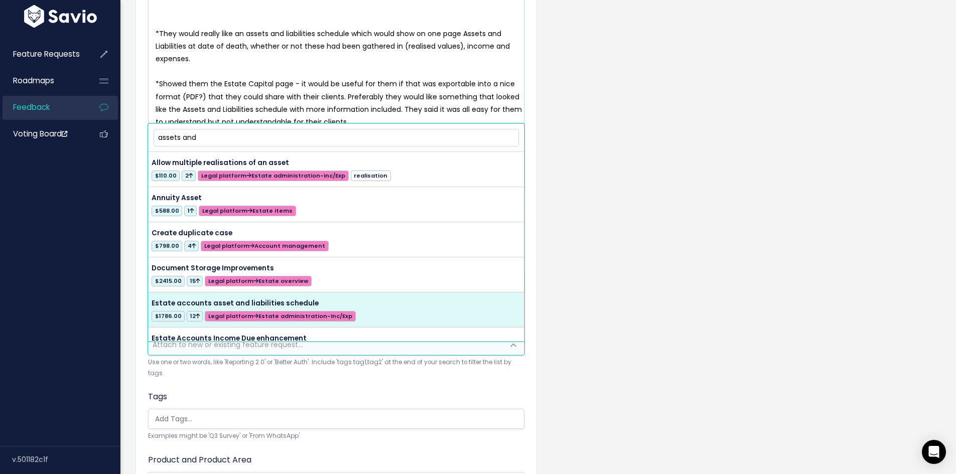
type input "assets and"
select select "50559"
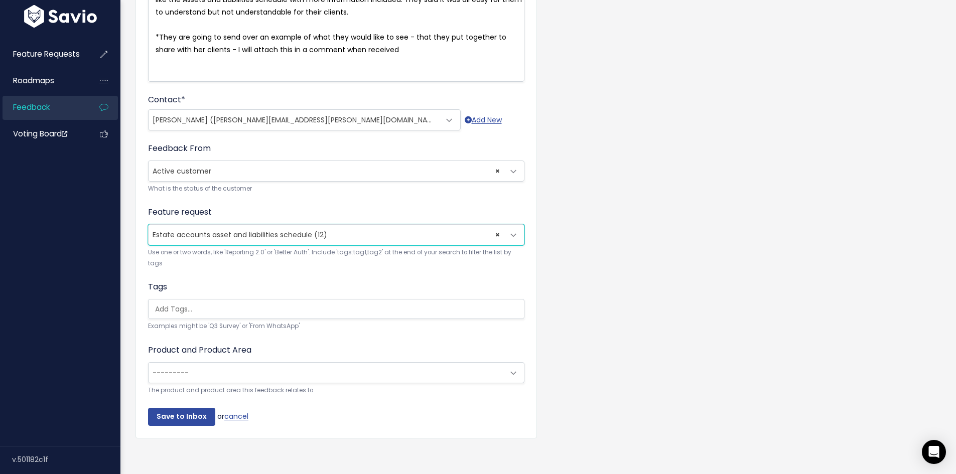
scroll to position [279, 0]
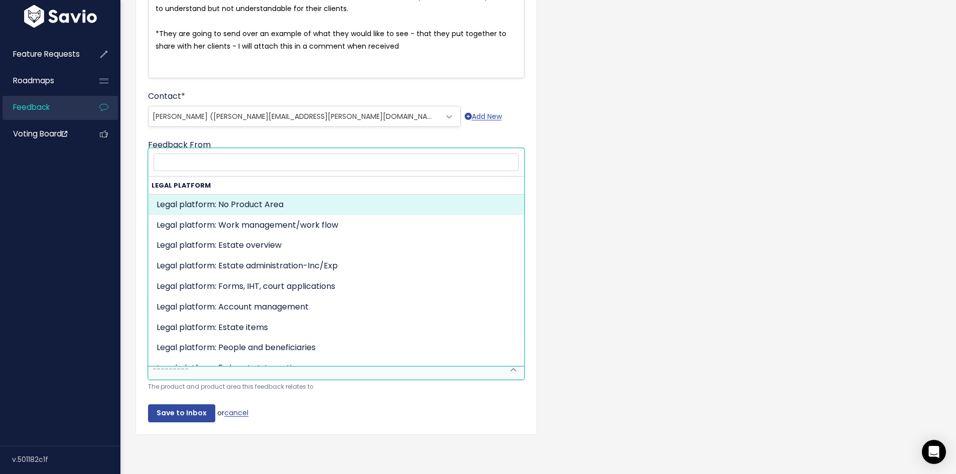
click at [181, 364] on span "---------" at bounding box center [171, 369] width 36 height 10
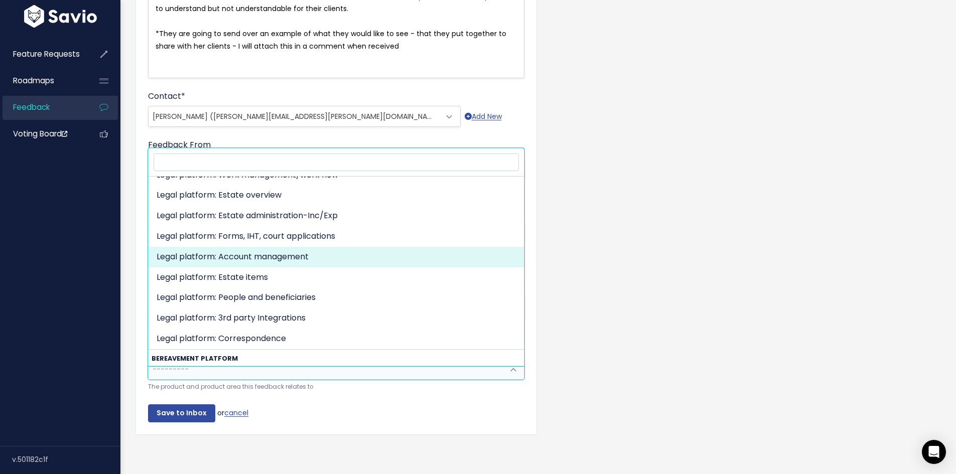
scroll to position [0, 0]
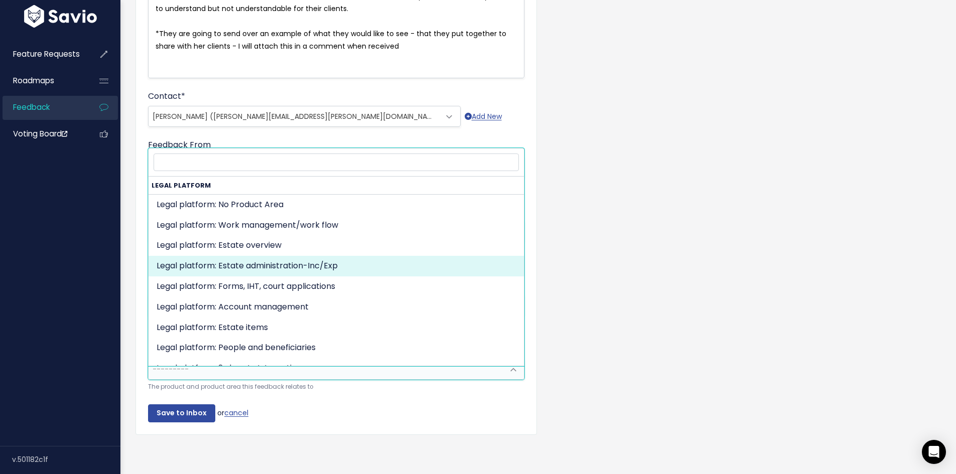
select select "MAIN:BILLING"
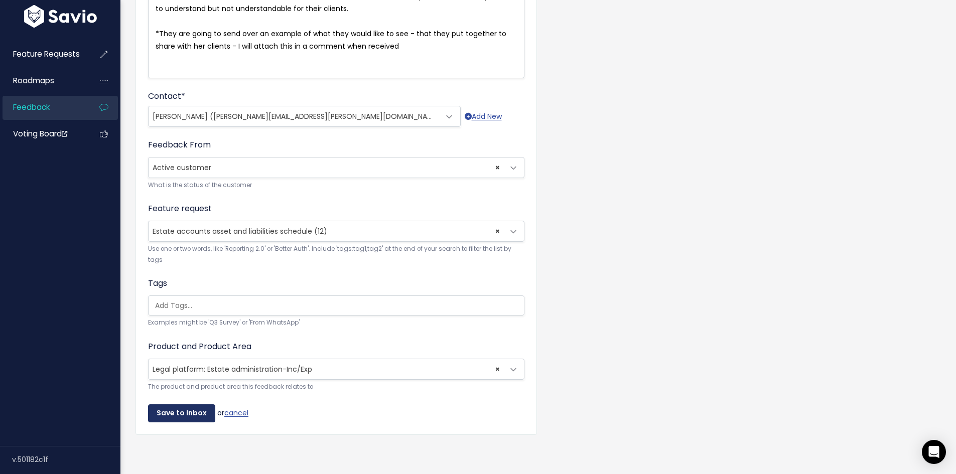
click at [186, 404] on input "Save to Inbox" at bounding box center [181, 413] width 67 height 18
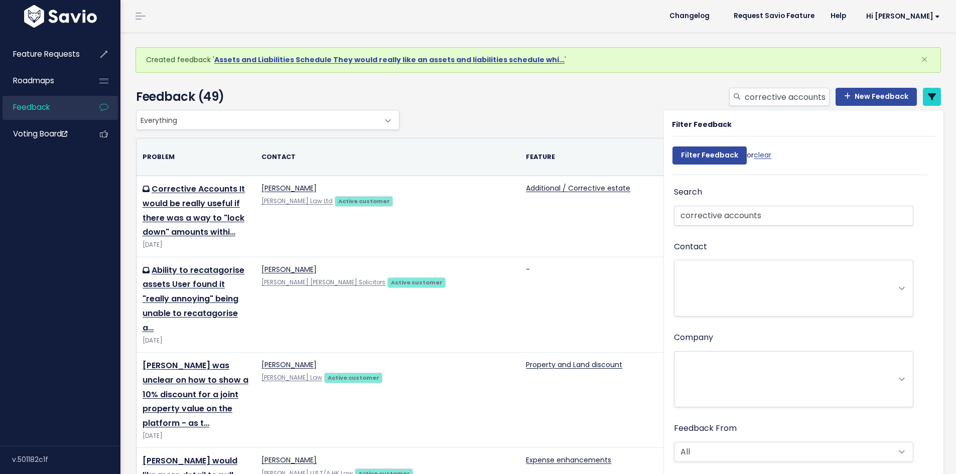
select select
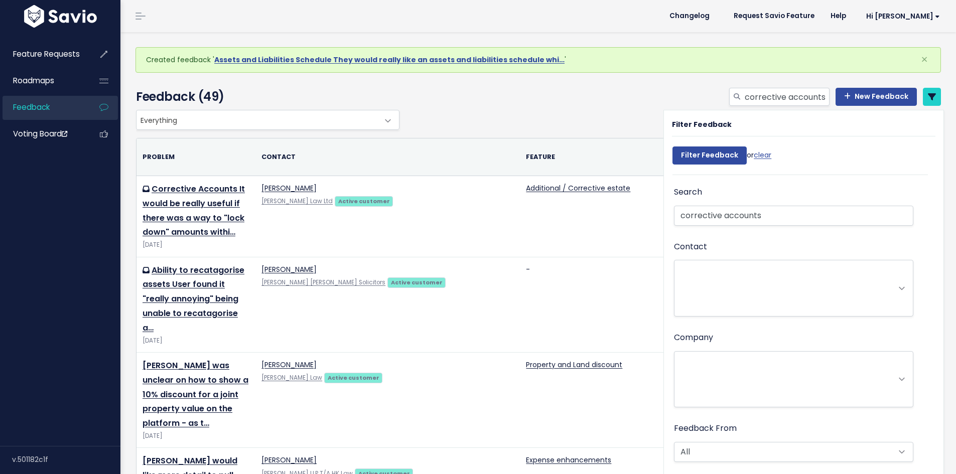
select select
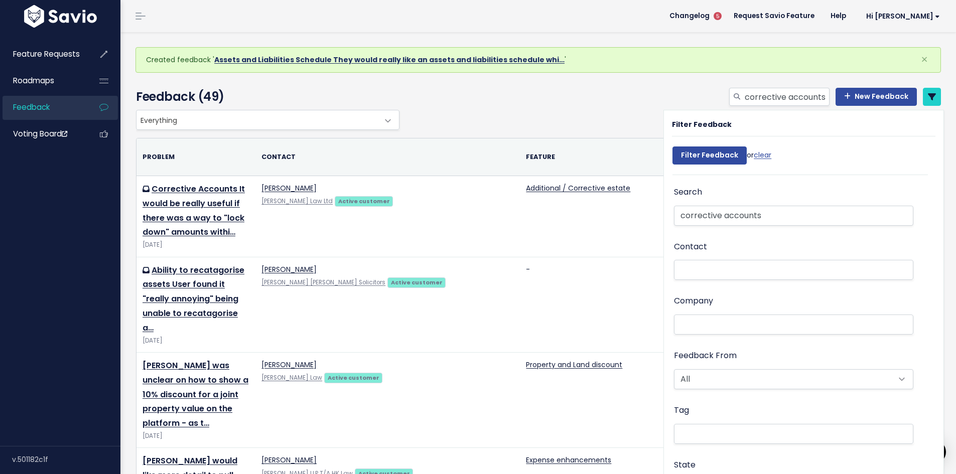
click at [294, 60] on link "Assets and Liabilities Schedule They would really like an assets and liabilitie…" at bounding box center [389, 60] width 350 height 10
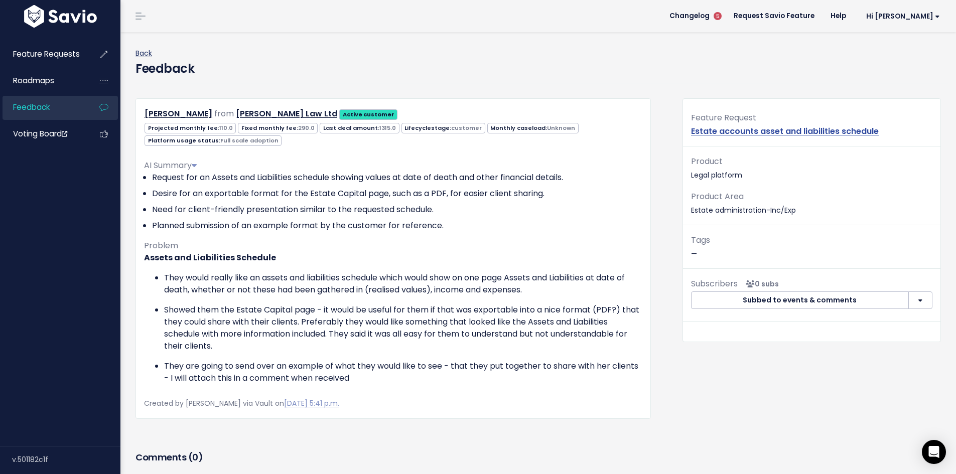
click at [147, 55] on link "Back" at bounding box center [143, 53] width 17 height 10
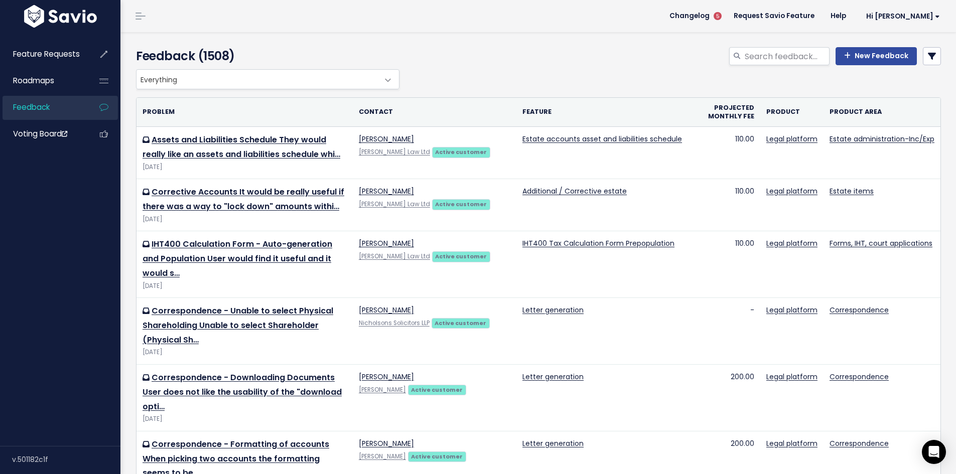
click at [928, 55] on icon at bounding box center [932, 56] width 8 height 8
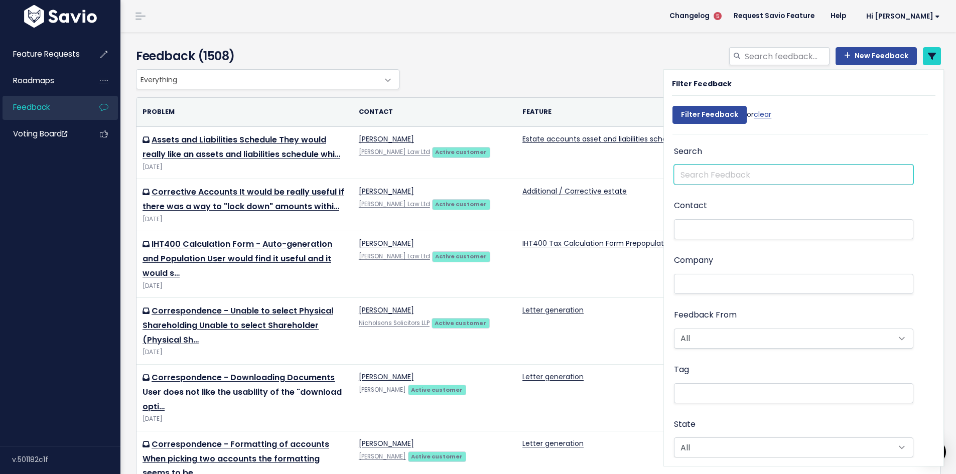
click at [690, 174] on input "text" at bounding box center [793, 175] width 239 height 20
type input "estate capital"
click at [672, 106] on input "Filter Feedback" at bounding box center [709, 115] width 74 height 18
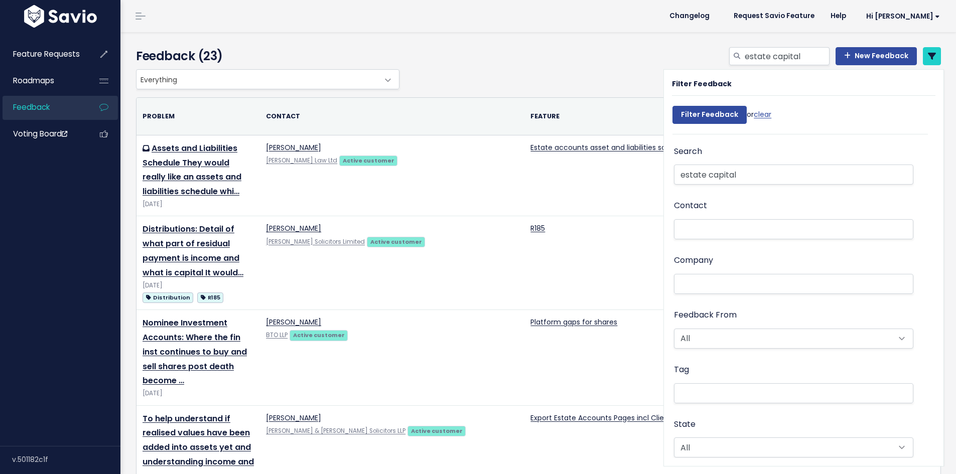
select select
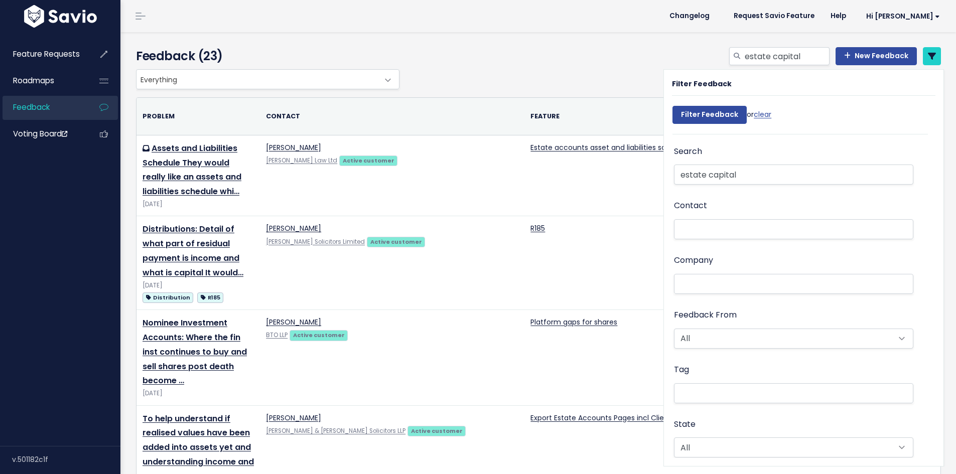
select select
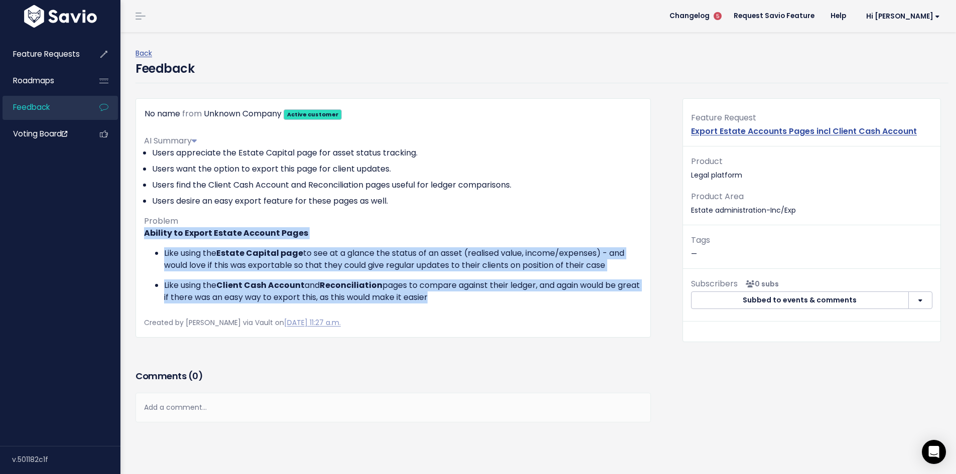
drag, startPoint x: 146, startPoint y: 232, endPoint x: 473, endPoint y: 303, distance: 335.3
click at [473, 303] on div "Ability to Export Estate Account Pages Like using the Estate Capital page to se…" at bounding box center [393, 265] width 498 height 76
copy div "Ability to Export Estate Account Pages Like using the Estate Capital page to se…"
click at [147, 55] on link "Back" at bounding box center [143, 53] width 17 height 10
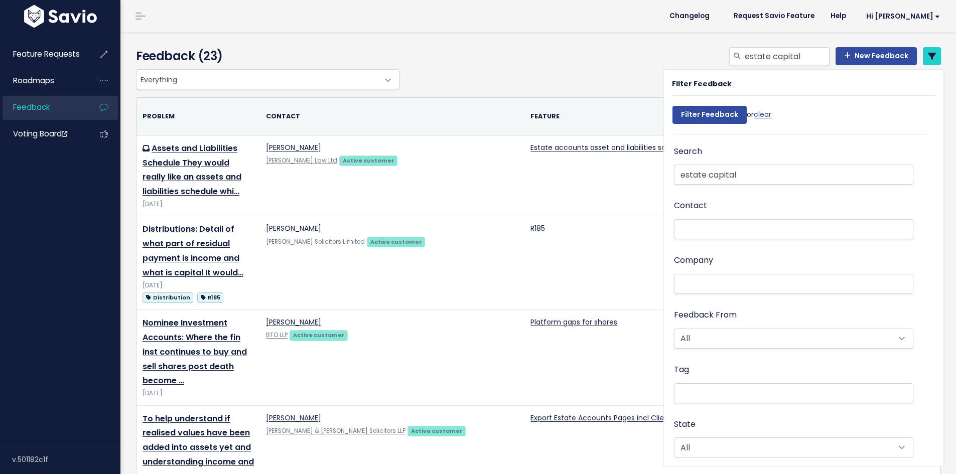
select select
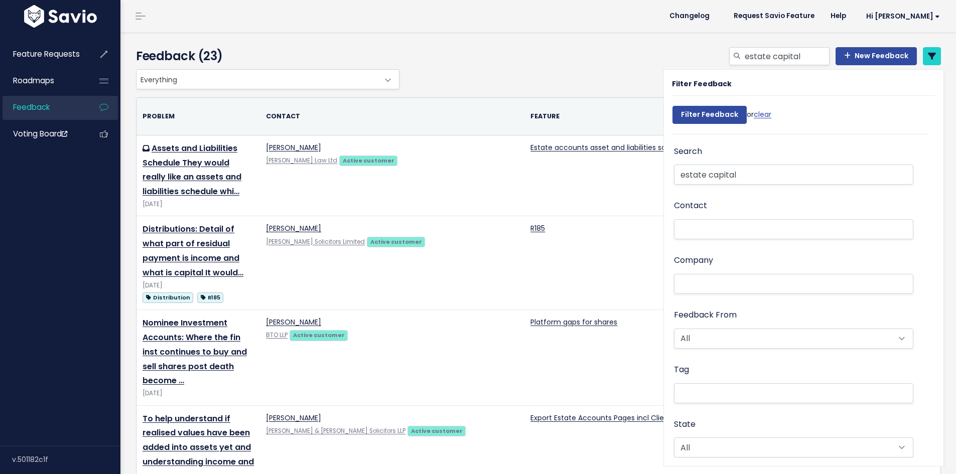
select select
click at [883, 55] on link "New Feedback" at bounding box center [876, 56] width 81 height 18
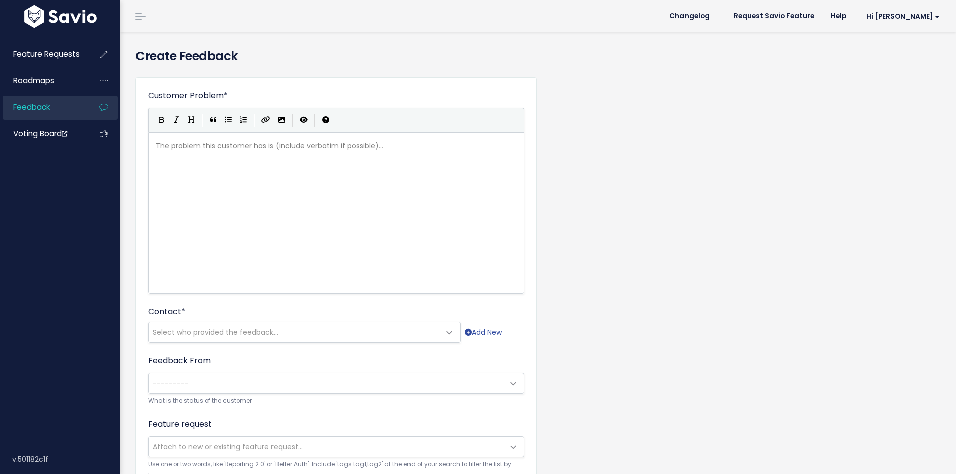
scroll to position [1, 0]
click at [314, 165] on div "The problem this customer has is (include verbatim if possible)... xxxxxxxxxx ​" at bounding box center [349, 226] width 390 height 176
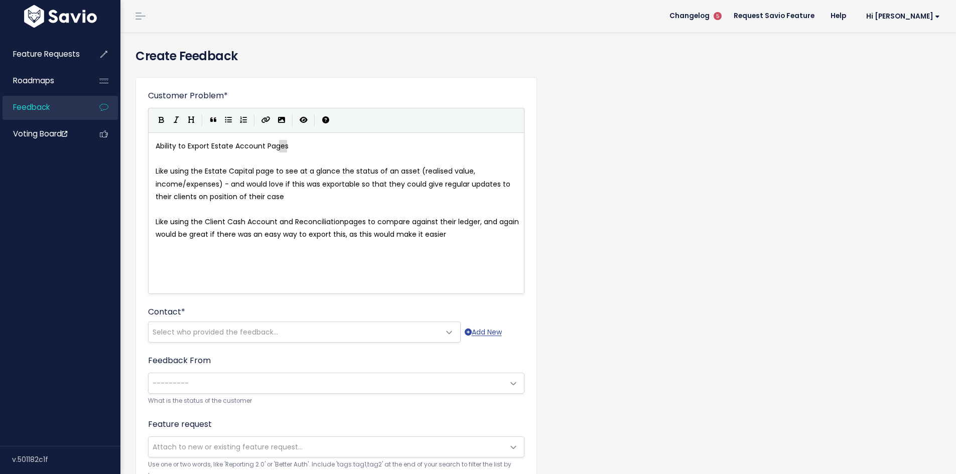
type textarea "Ability to Export Estate Account Pages"
drag, startPoint x: 293, startPoint y: 146, endPoint x: 118, endPoint y: 146, distance: 174.1
click at [298, 195] on pre "Like using the Estate Capital page to see at a glance the status of an asset (r…" at bounding box center [340, 184] width 373 height 38
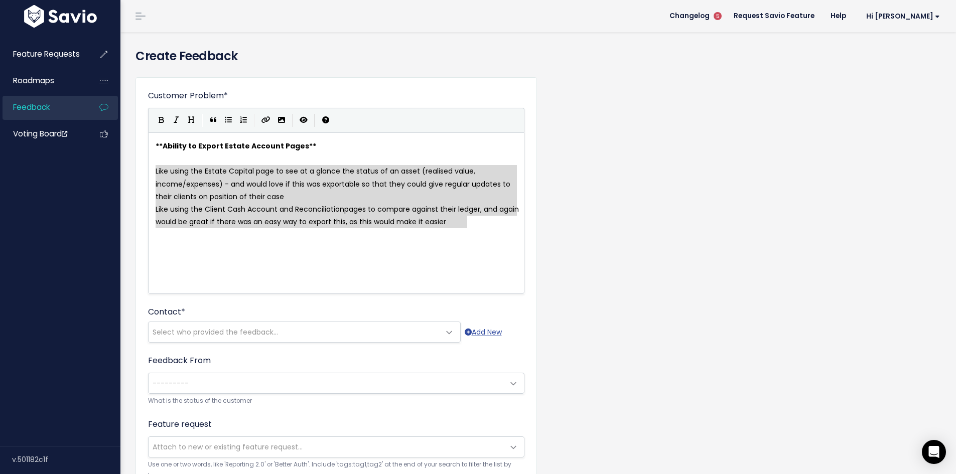
drag, startPoint x: 475, startPoint y: 225, endPoint x: 154, endPoint y: 168, distance: 326.6
click at [229, 122] on icon "Generic List" at bounding box center [228, 119] width 7 height 7
type textarea "* Like using the Client Cash Account and Reconciliationpages to compare against…"
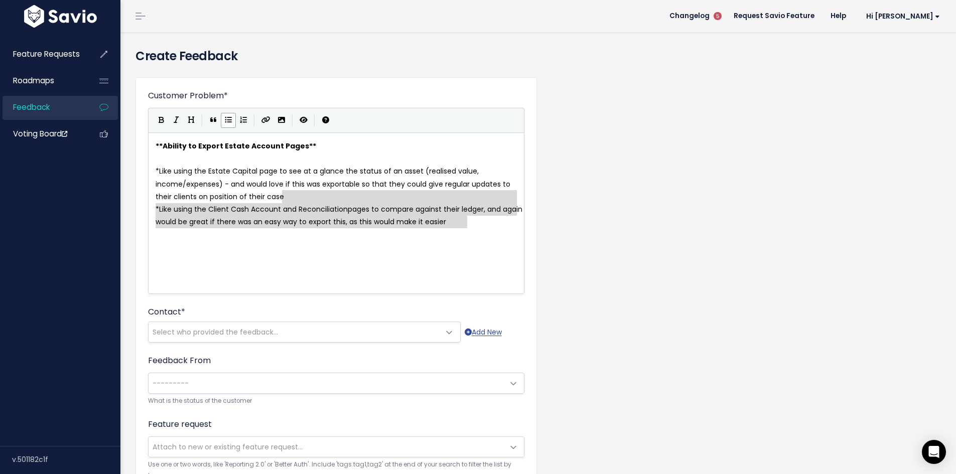
click at [221, 259] on div "x ** Ability to Export Estate Account Pages ** ​ * Like using the Estate Capita…" at bounding box center [349, 226] width 390 height 176
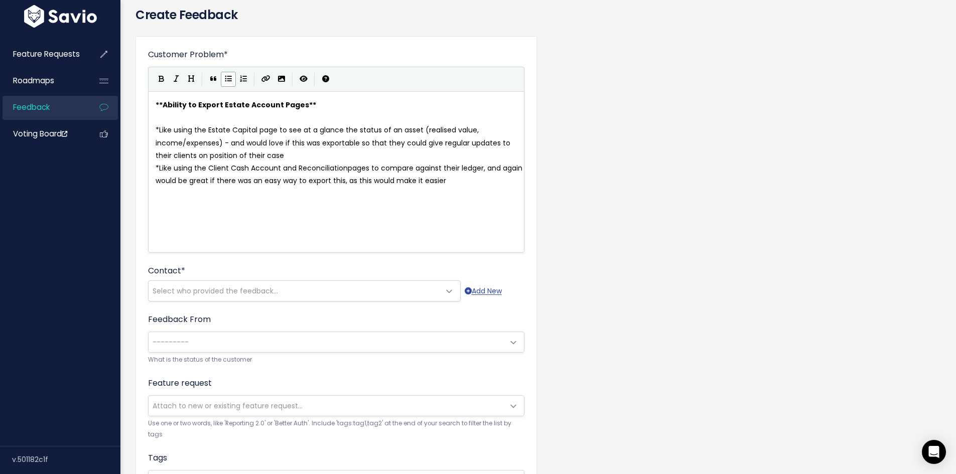
scroll to position [100, 0]
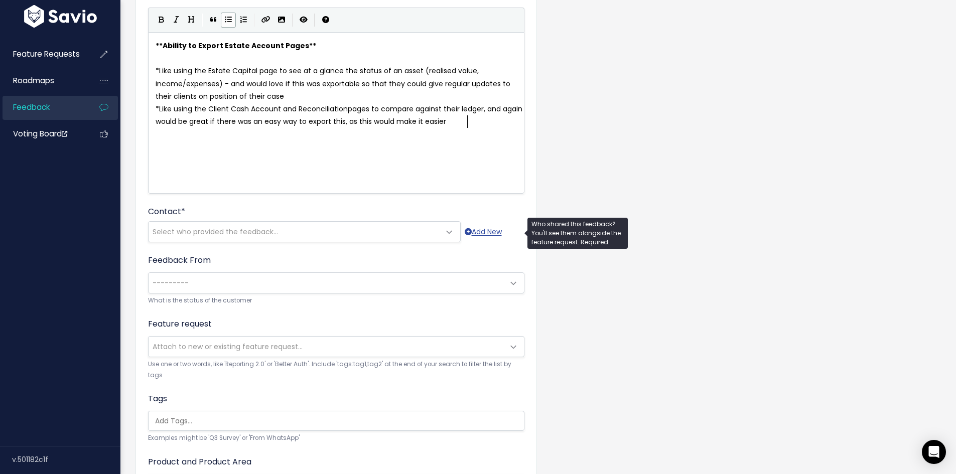
click at [221, 235] on span "Select who provided the feedback..." at bounding box center [215, 232] width 125 height 10
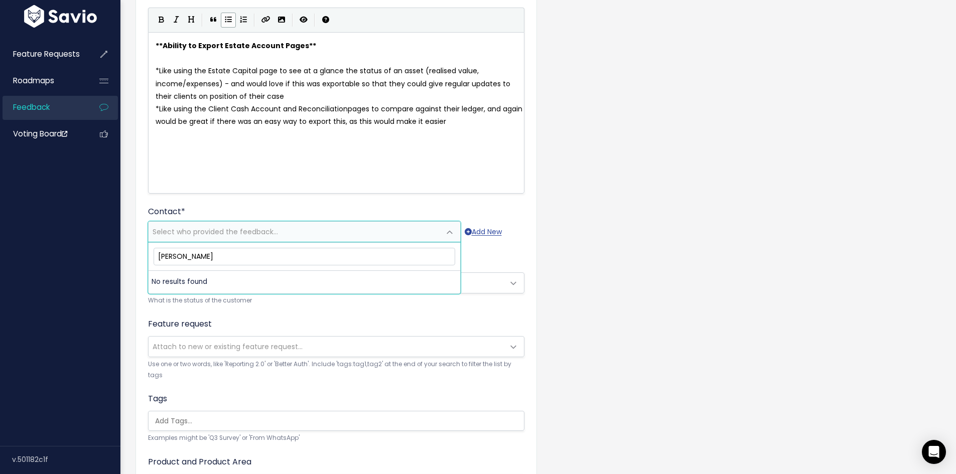
drag, startPoint x: 184, startPoint y: 260, endPoint x: 221, endPoint y: 258, distance: 37.2
click at [220, 258] on input "debbie darlow" at bounding box center [305, 257] width 302 height 18
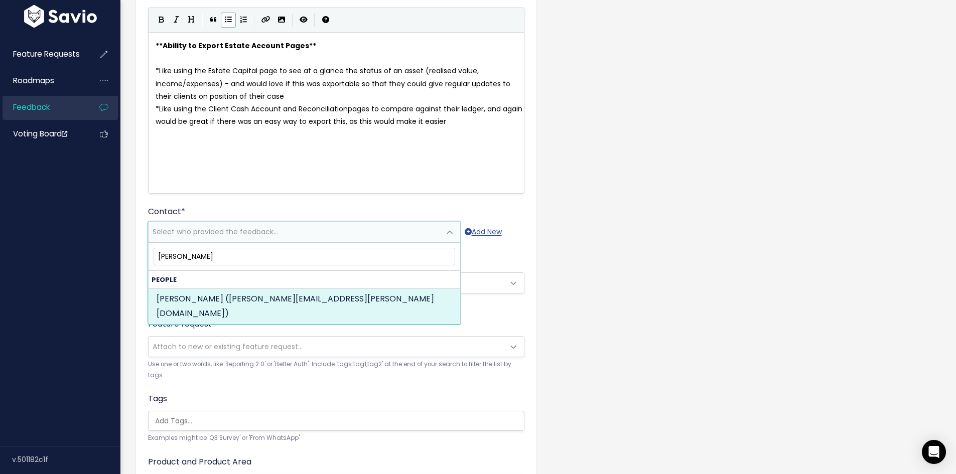
type input "deborah da"
select select "ACTIVE"
select select "69836360"
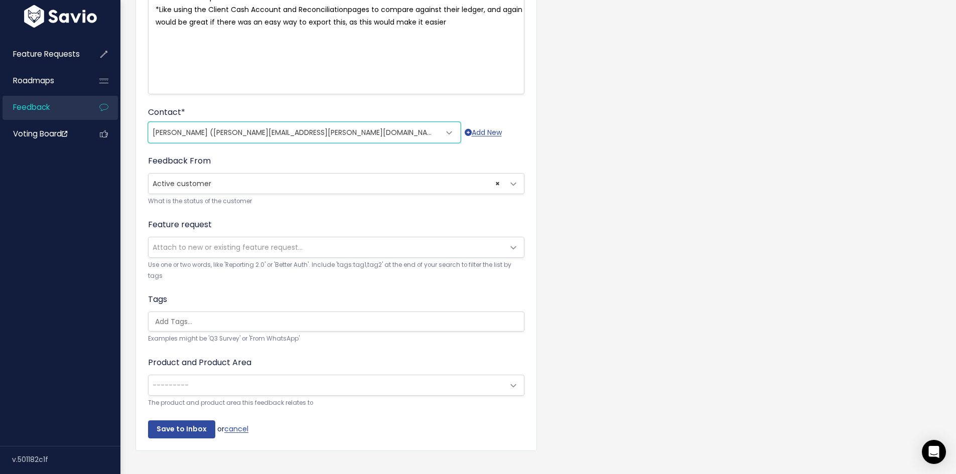
scroll to position [201, 0]
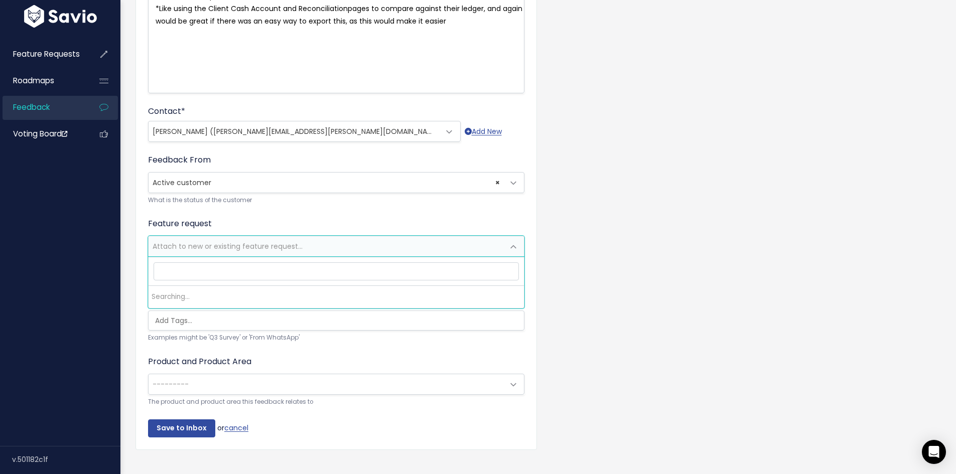
click at [245, 250] on span "Attach to new or existing feature request..." at bounding box center [228, 246] width 150 height 10
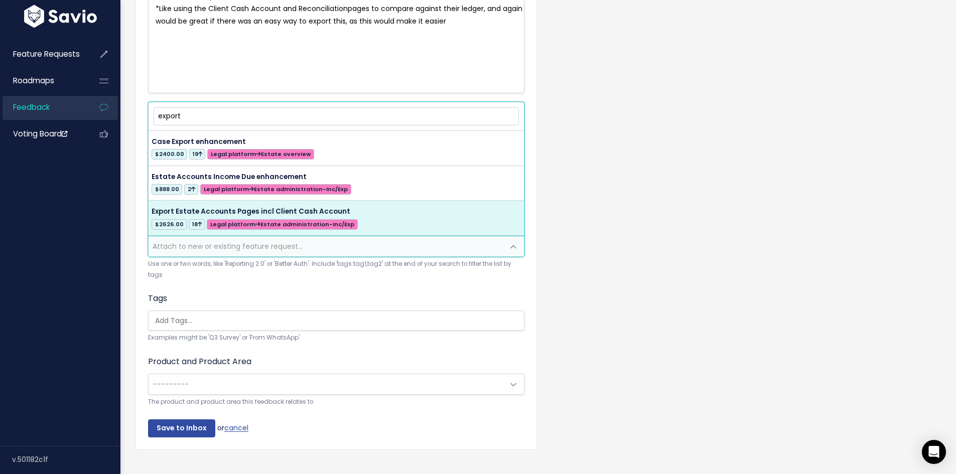
type input "export"
select select "58702"
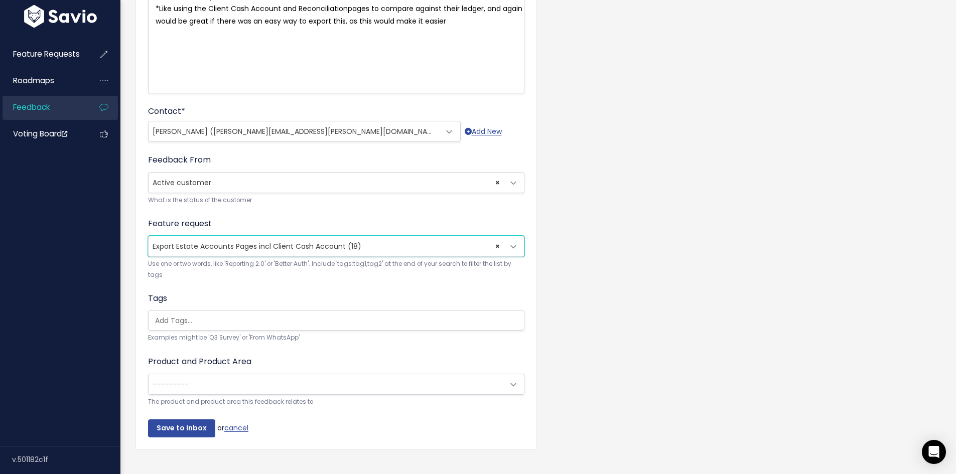
scroll to position [223, 0]
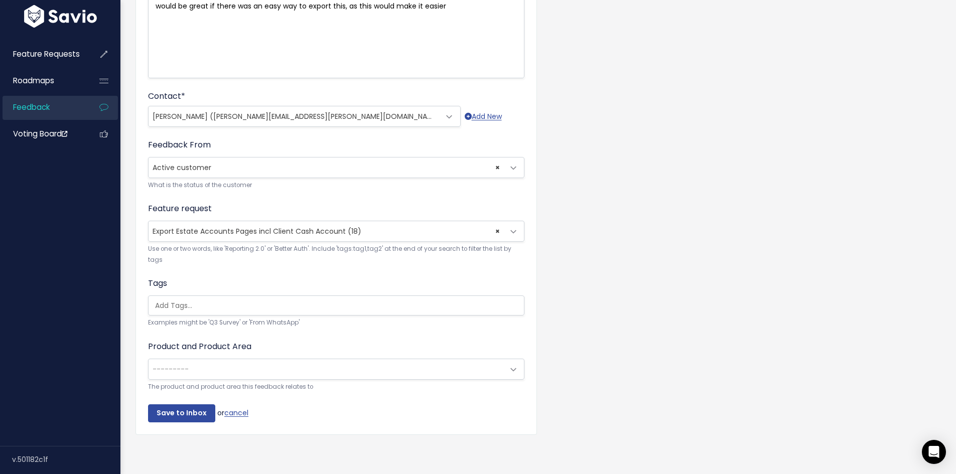
click at [187, 364] on span "---------" at bounding box center [171, 369] width 36 height 10
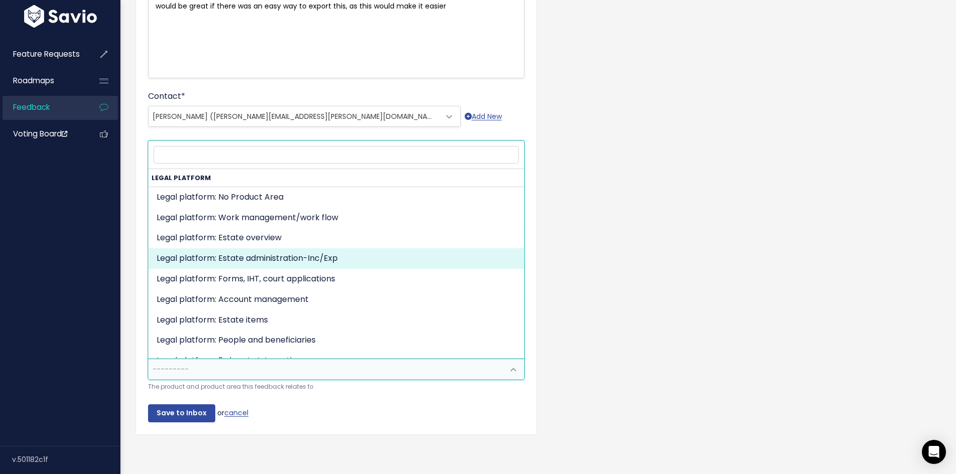
select select "MAIN:BILLING"
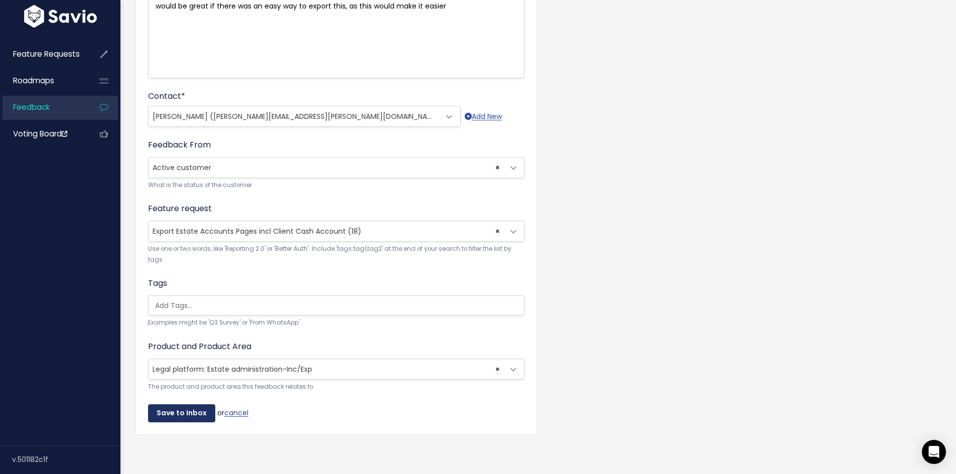
click at [189, 408] on input "Save to Inbox" at bounding box center [181, 413] width 67 height 18
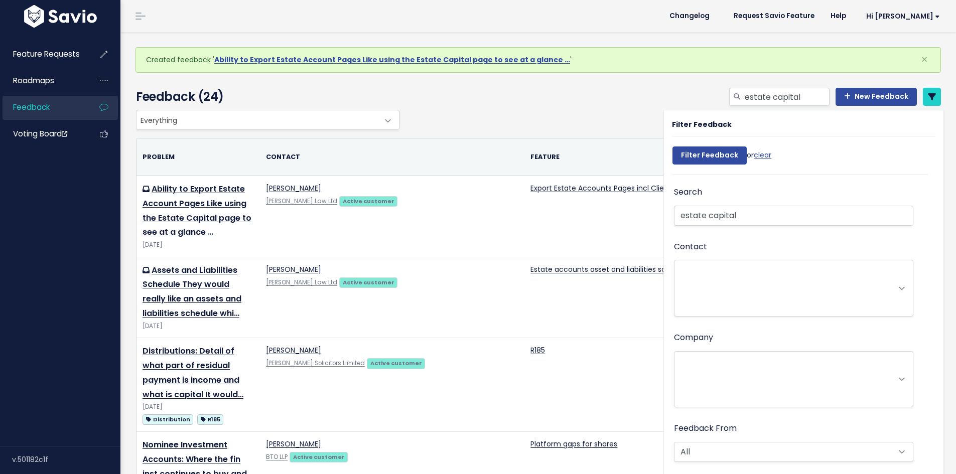
select select
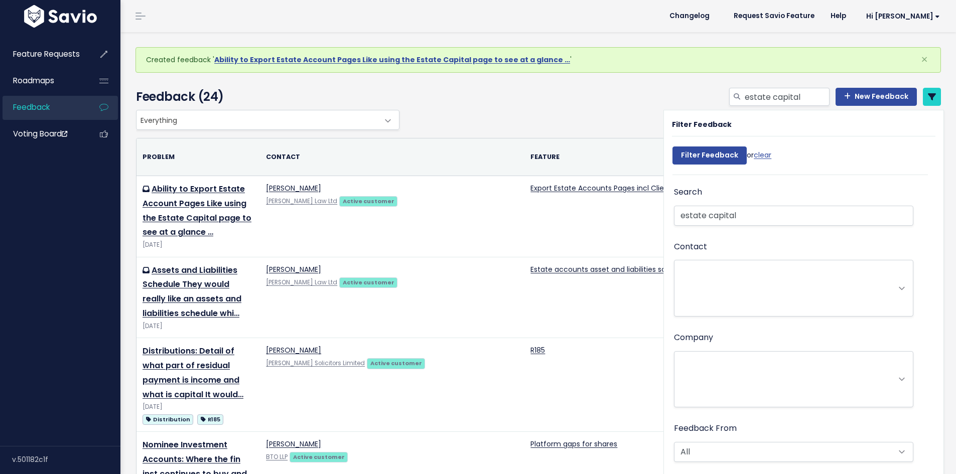
select select
click at [760, 152] on link "clear" at bounding box center [763, 155] width 18 height 10
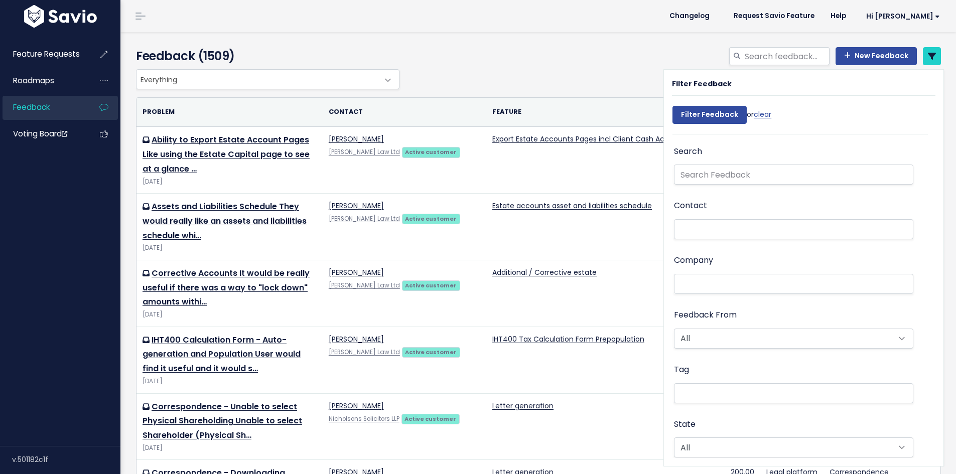
select select
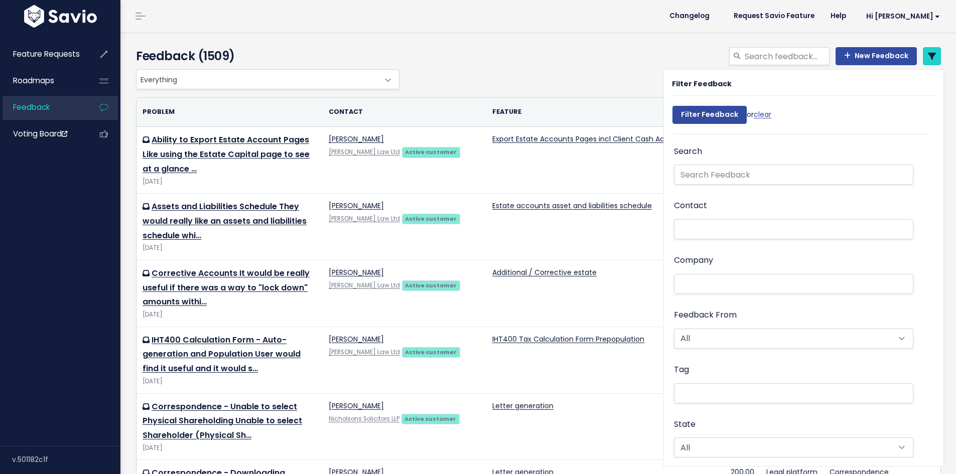
select select
